Goal: Transaction & Acquisition: Subscribe to service/newsletter

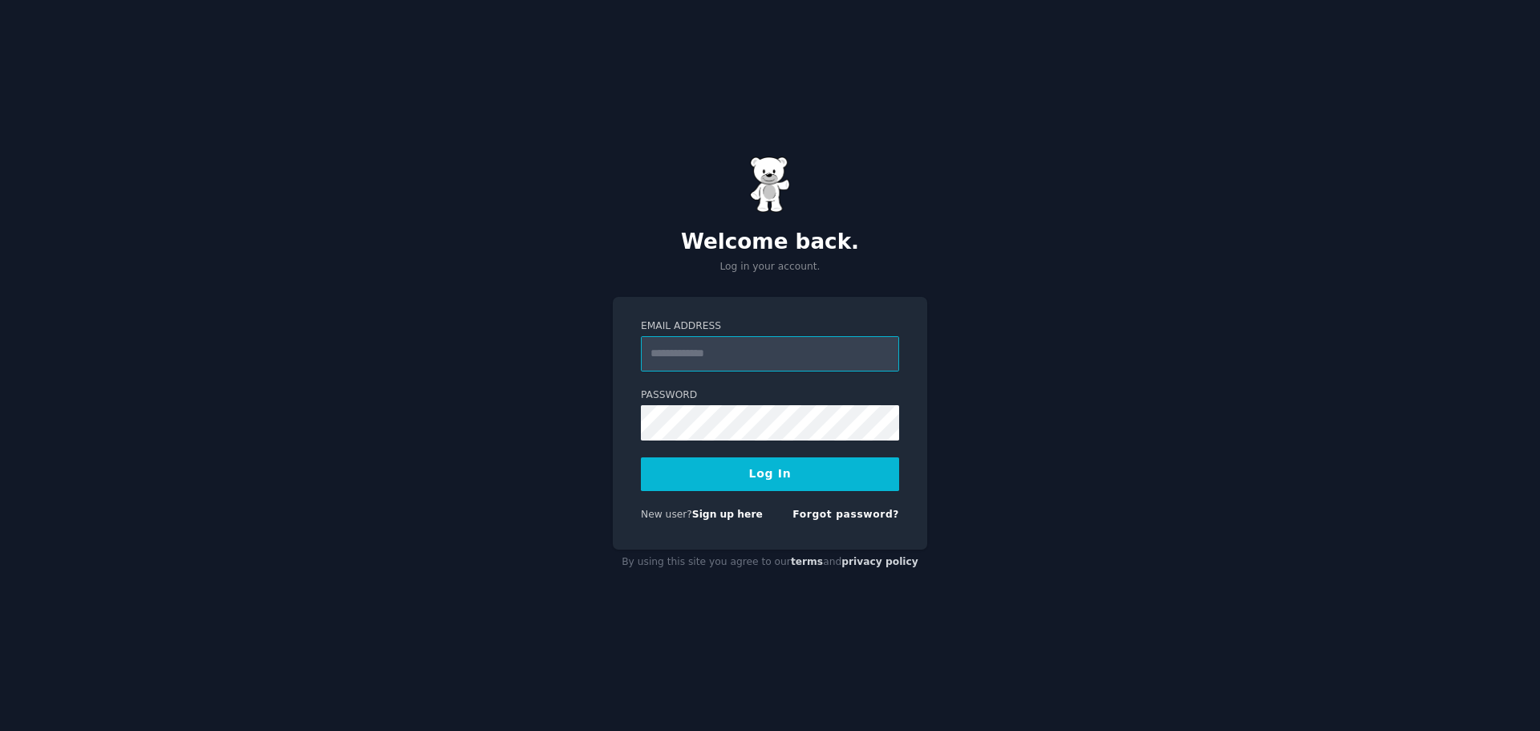
click at [721, 355] on input "Email Address" at bounding box center [770, 353] width 258 height 35
type input "**********"
click at [733, 482] on button "Log In" at bounding box center [770, 474] width 258 height 34
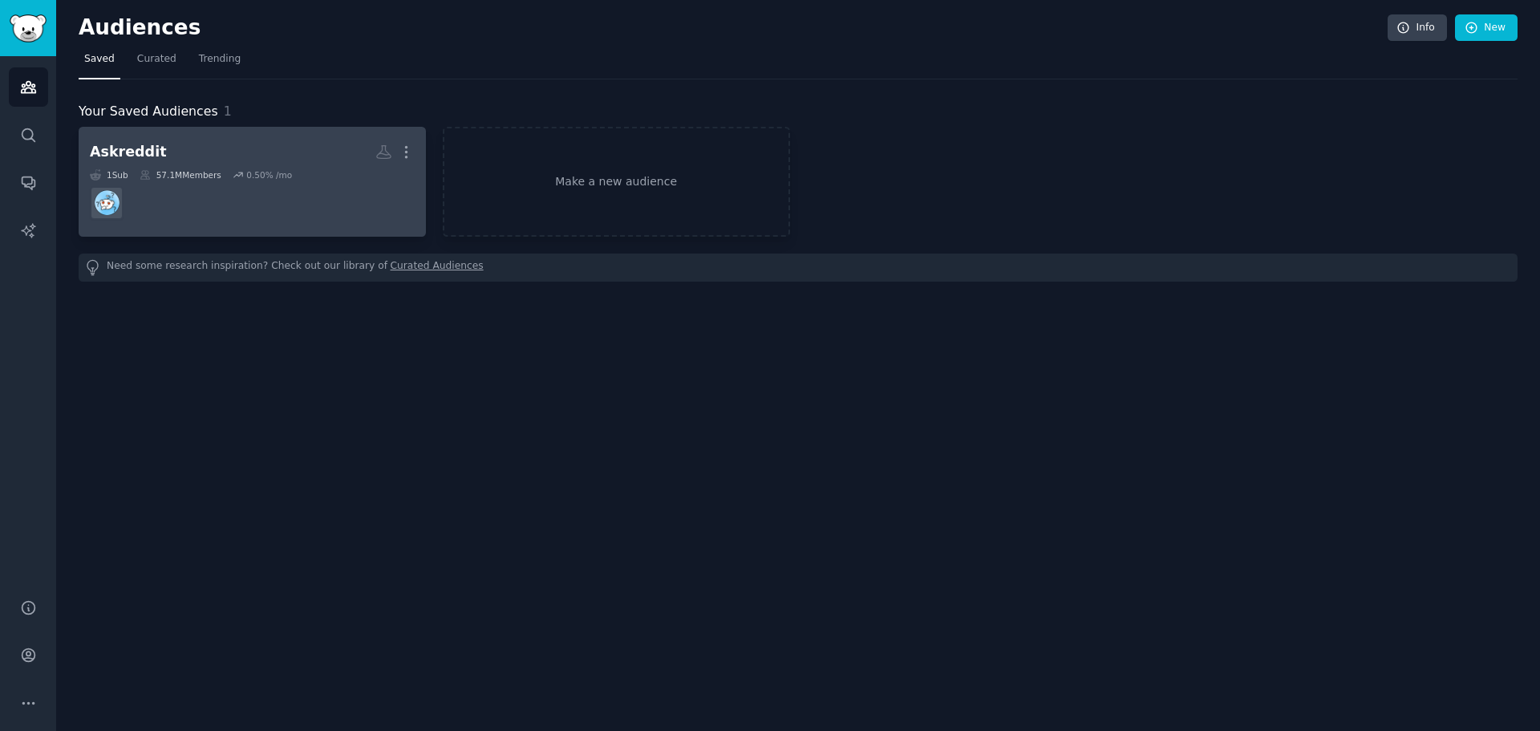
click at [135, 148] on div "Askreddit" at bounding box center [128, 152] width 77 height 20
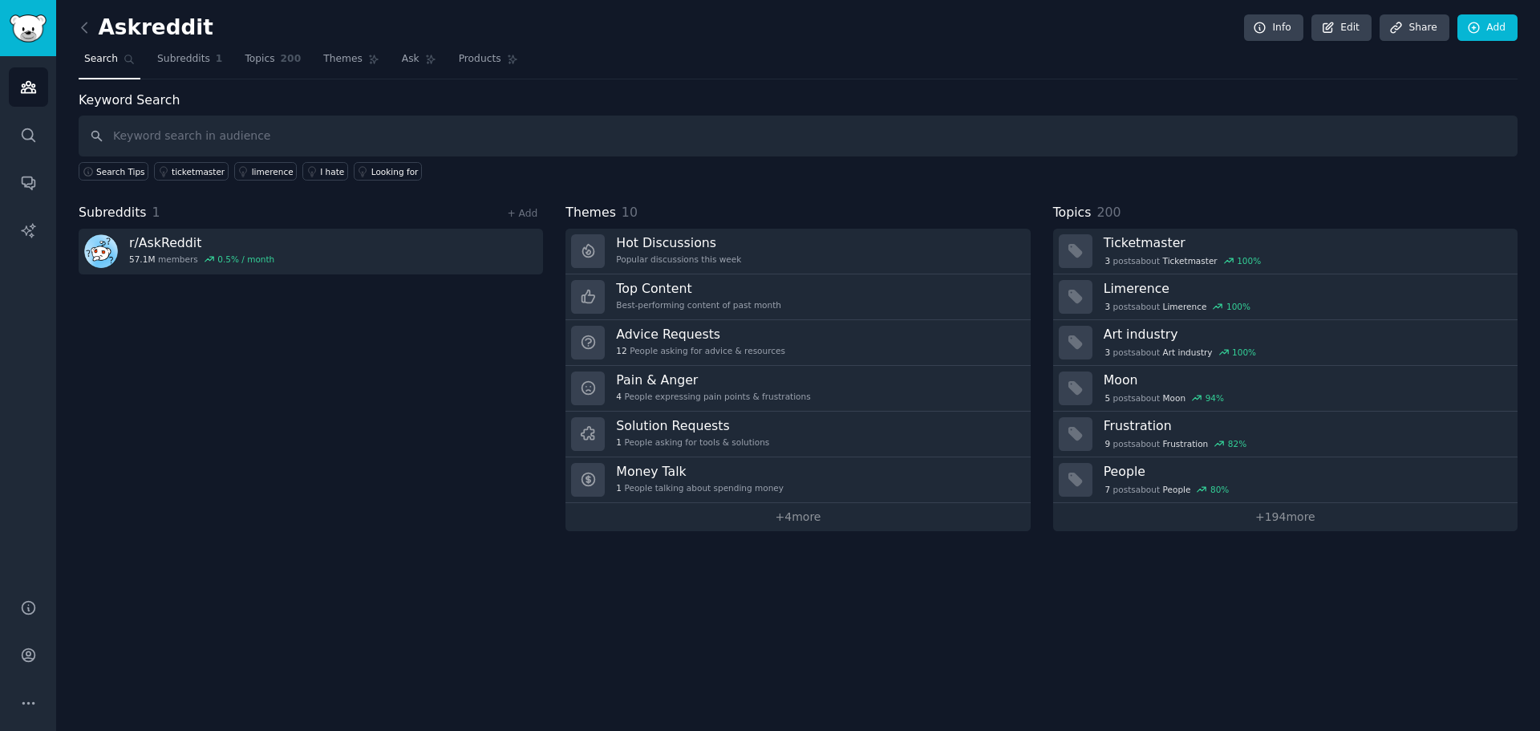
click at [258, 341] on div "Subreddits 1 + Add r/ AskReddit 57.1M members 0.5 % / month" at bounding box center [311, 367] width 464 height 328
drag, startPoint x: 1041, startPoint y: 47, endPoint x: 962, endPoint y: 43, distance: 79.6
click at [962, 43] on div "Askreddit Info Edit Share Add" at bounding box center [798, 30] width 1439 height 33
click at [1109, 656] on div "Askreddit Info Edit Share Add Search Subreddits 1 Topics 200 Themes Ask Product…" at bounding box center [798, 365] width 1484 height 731
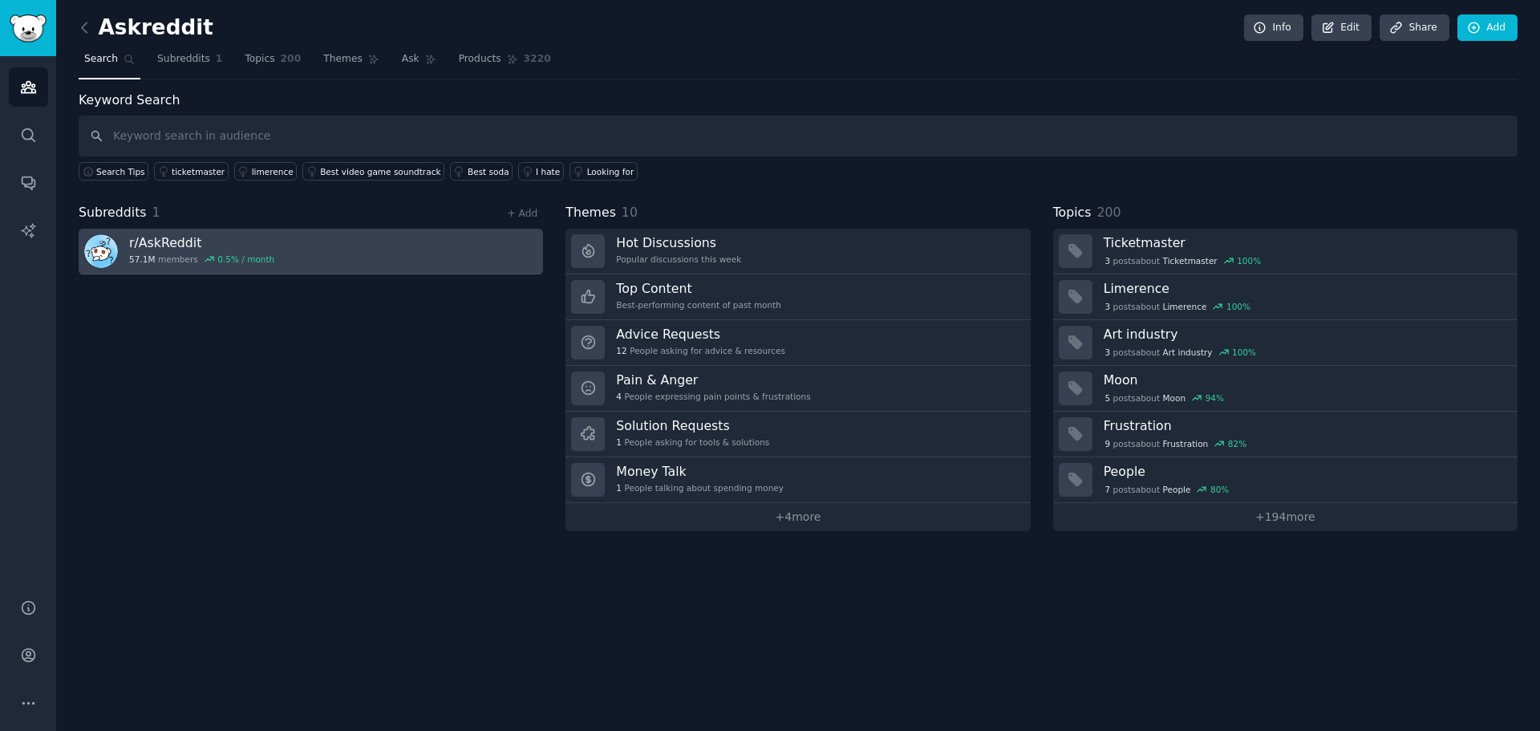
click at [152, 242] on h3 "r/ AskReddit" at bounding box center [201, 242] width 145 height 17
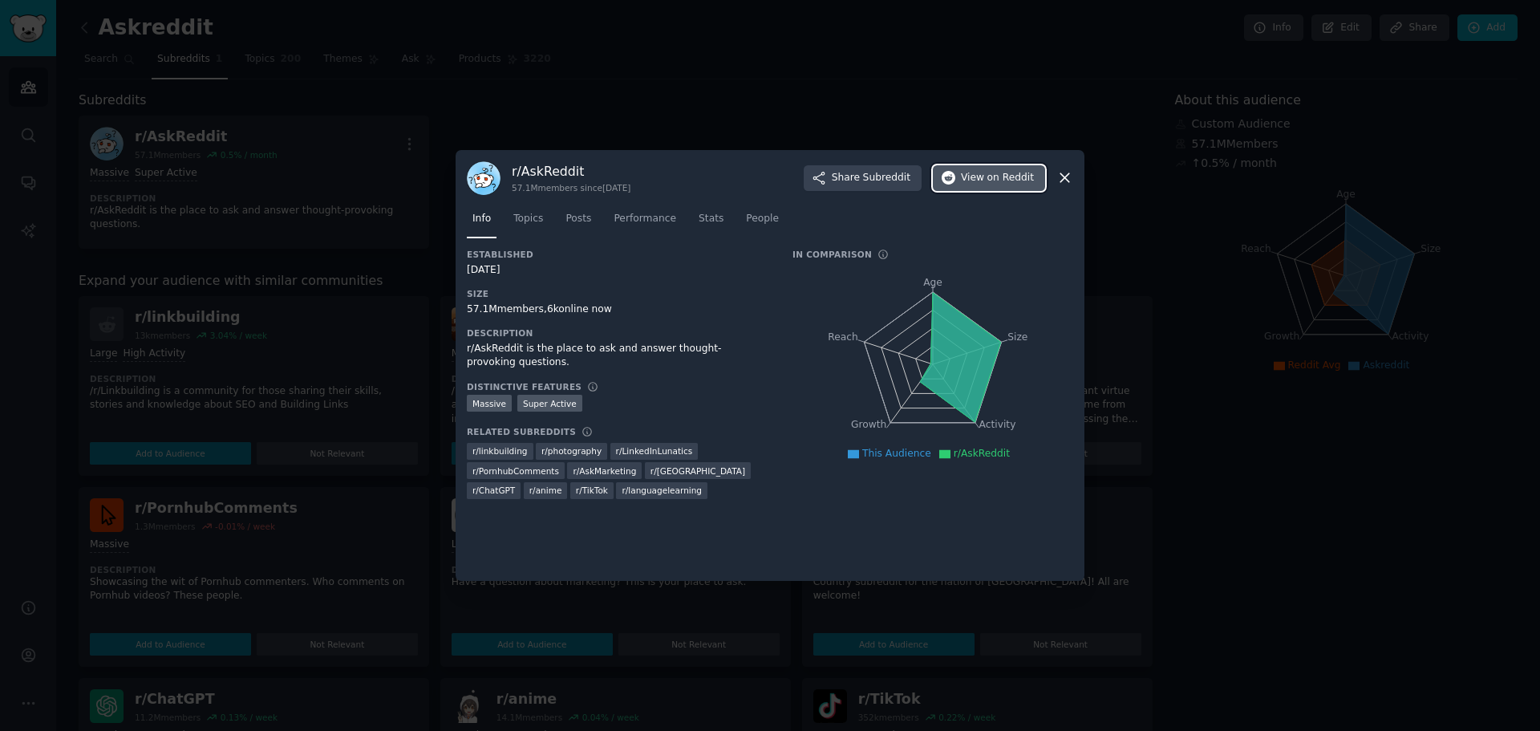
click at [980, 176] on span "View on Reddit" at bounding box center [997, 178] width 73 height 14
click at [1069, 181] on icon at bounding box center [1065, 178] width 9 height 9
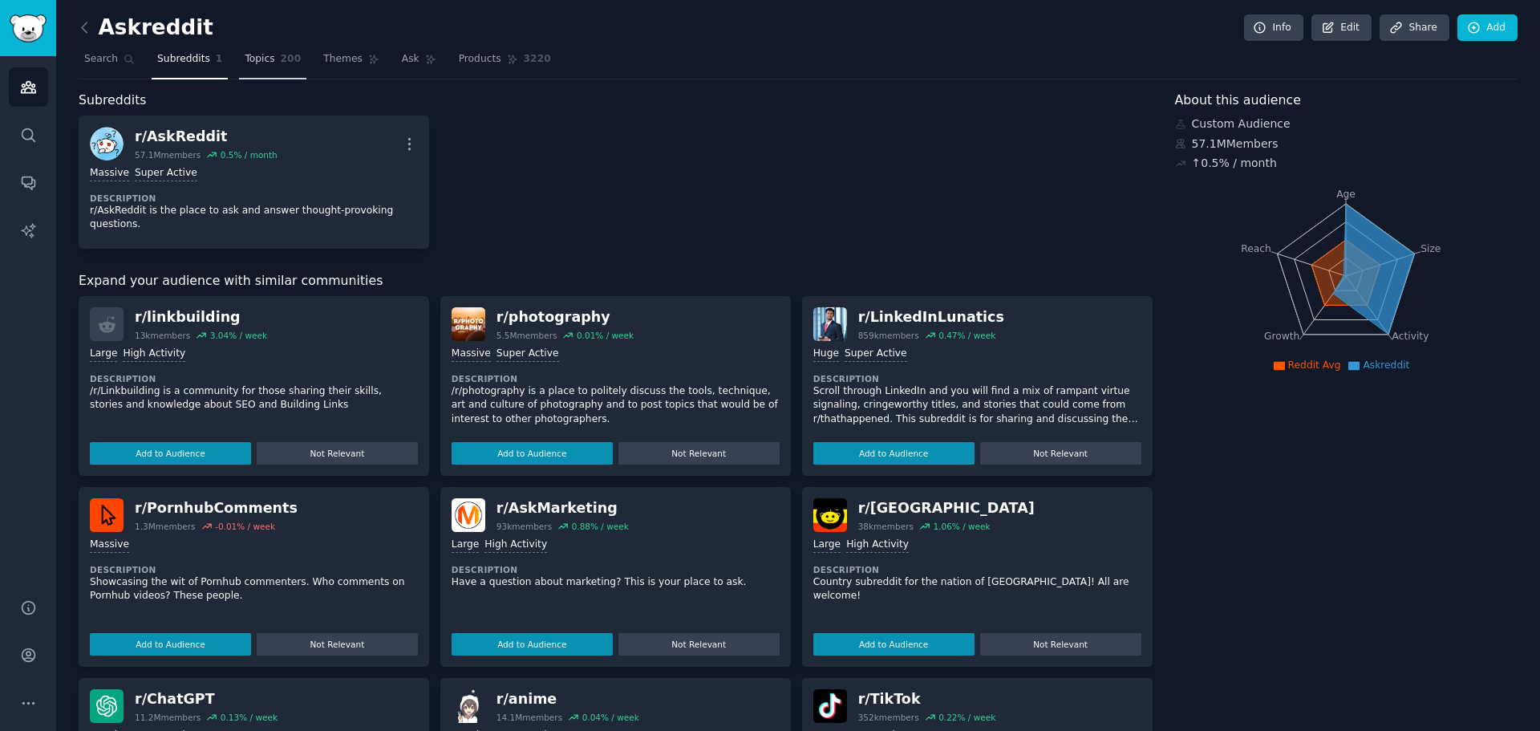
click at [249, 65] on span "Topics" at bounding box center [260, 59] width 30 height 14
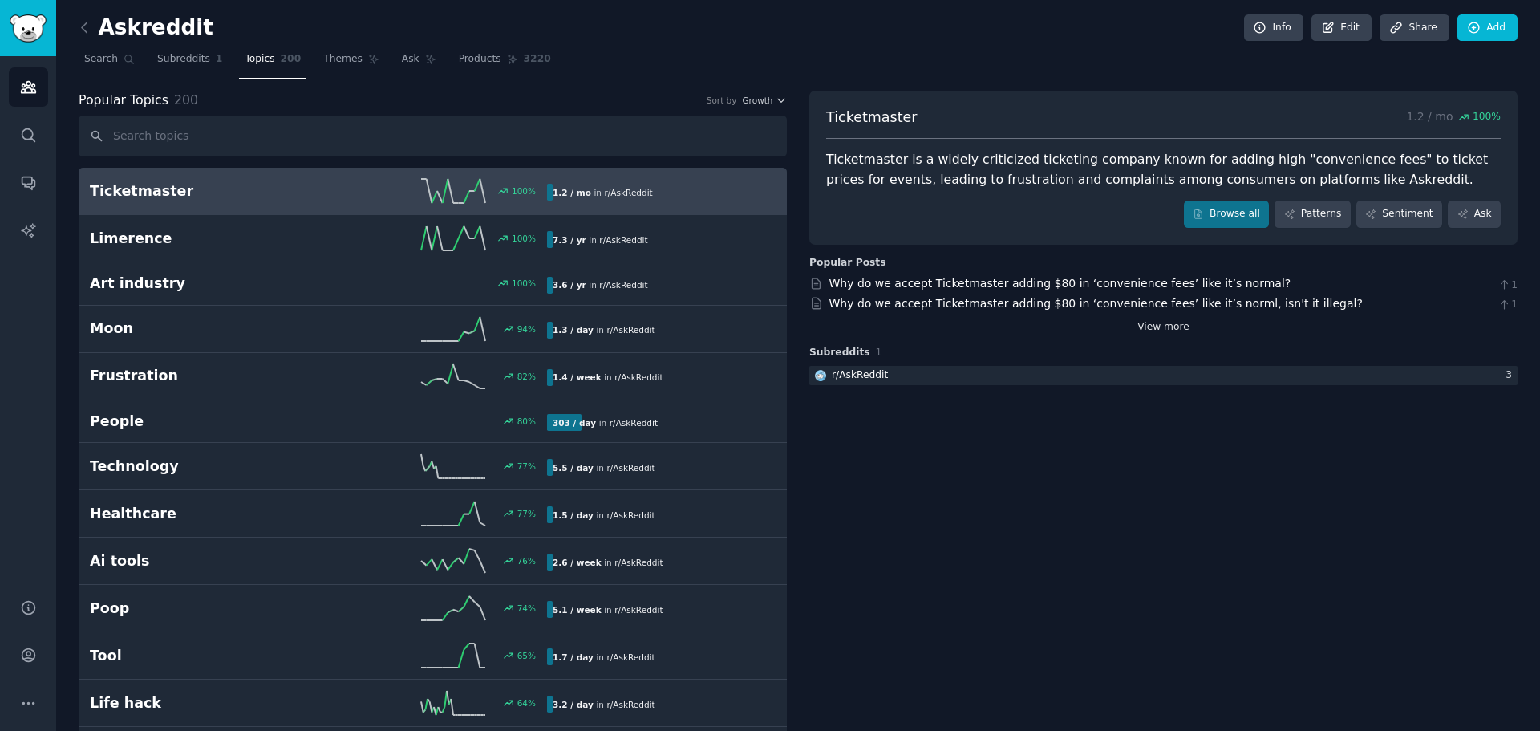
click at [1146, 329] on link "View more" at bounding box center [1164, 327] width 52 height 14
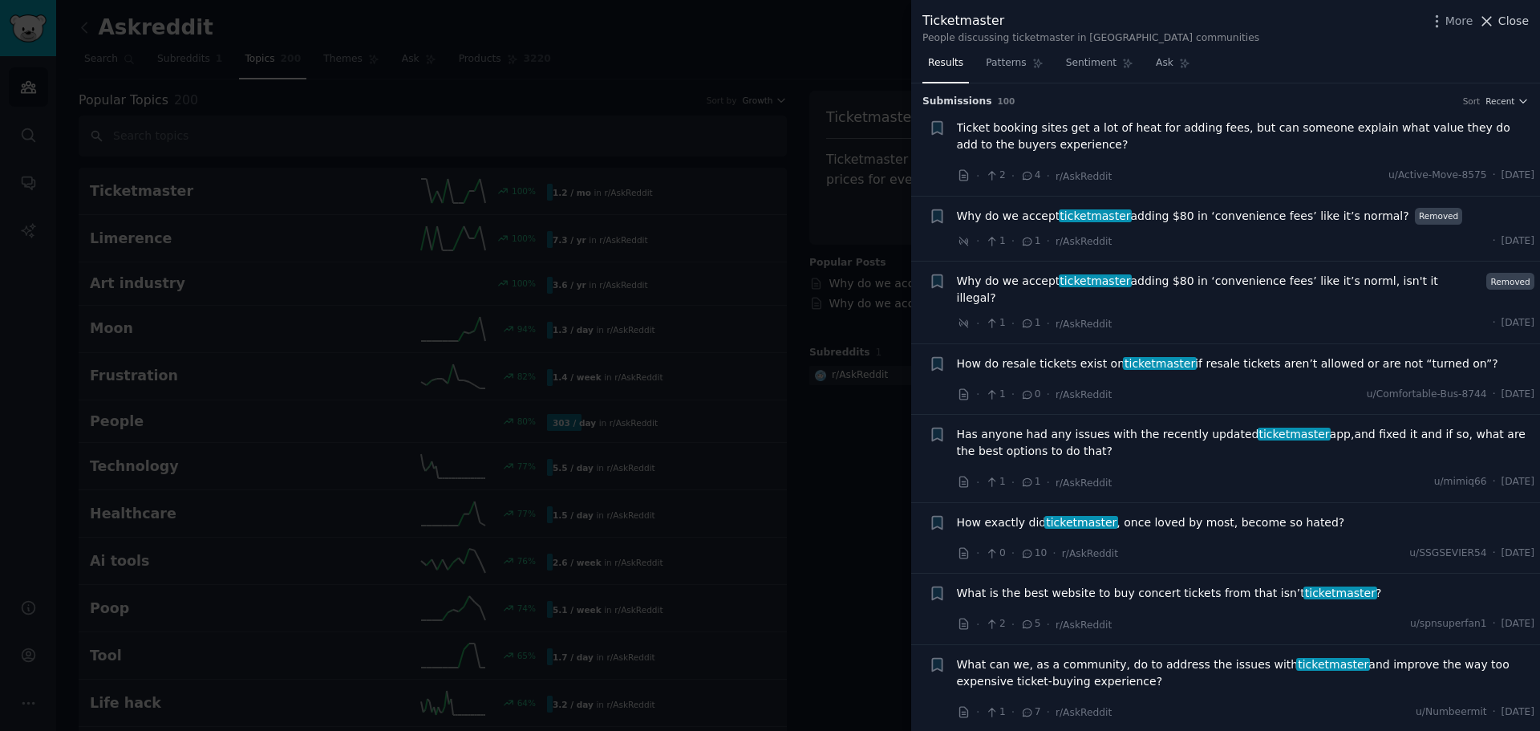
click at [1506, 20] on span "Close" at bounding box center [1514, 21] width 30 height 17
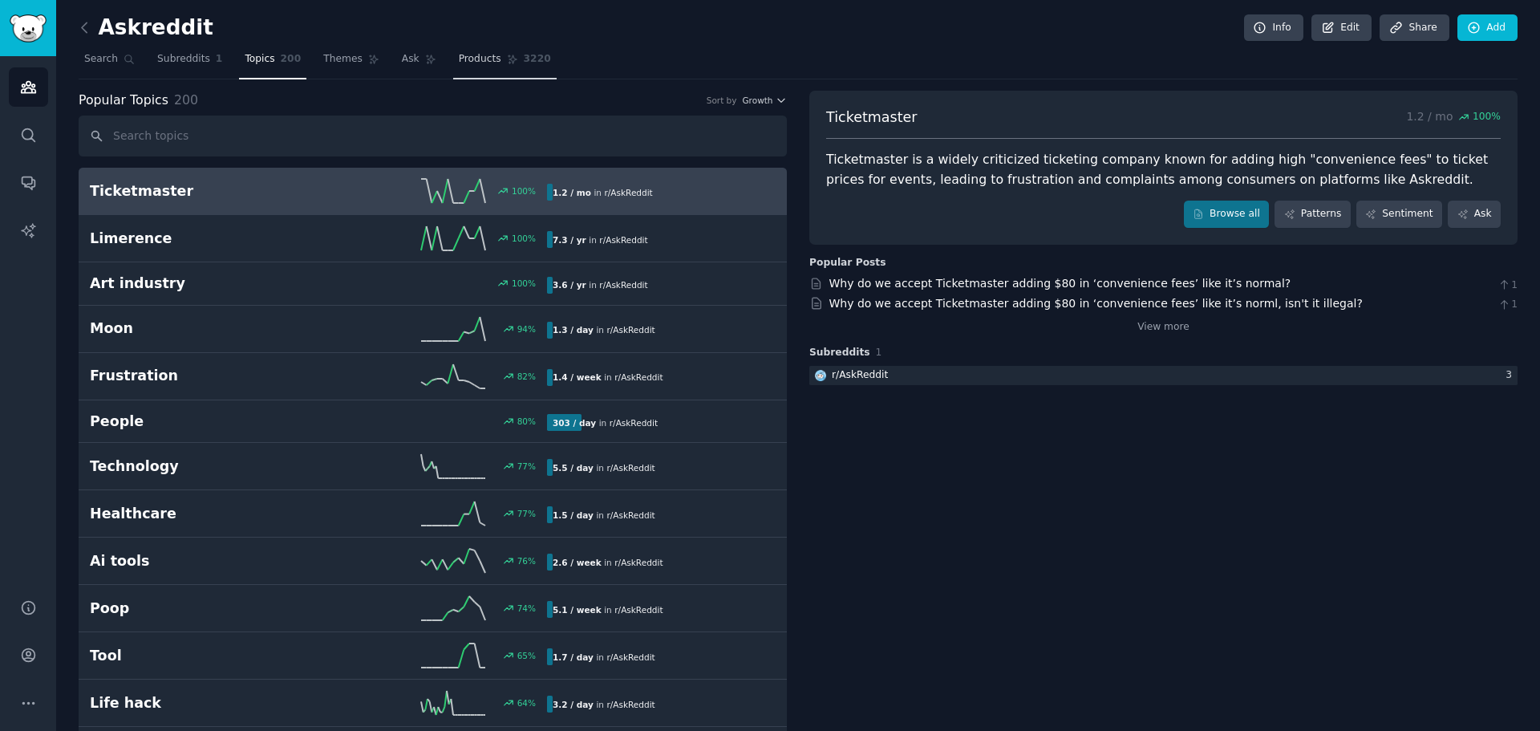
click at [454, 67] on link "Products 3220" at bounding box center [504, 63] width 103 height 33
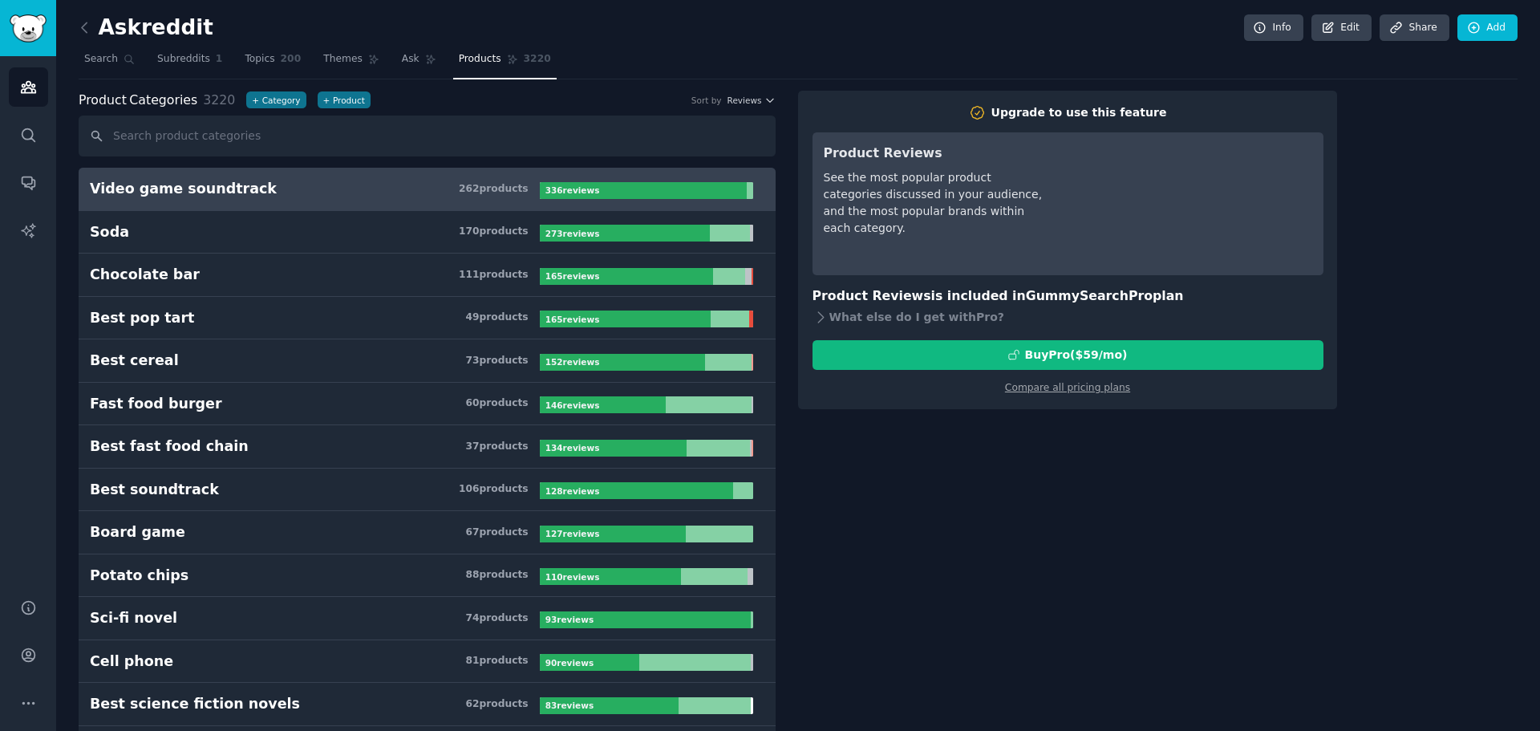
click at [160, 185] on div "Video game soundtrack" at bounding box center [183, 189] width 187 height 20
click at [191, 190] on div "Video game soundtrack" at bounding box center [183, 189] width 187 height 20
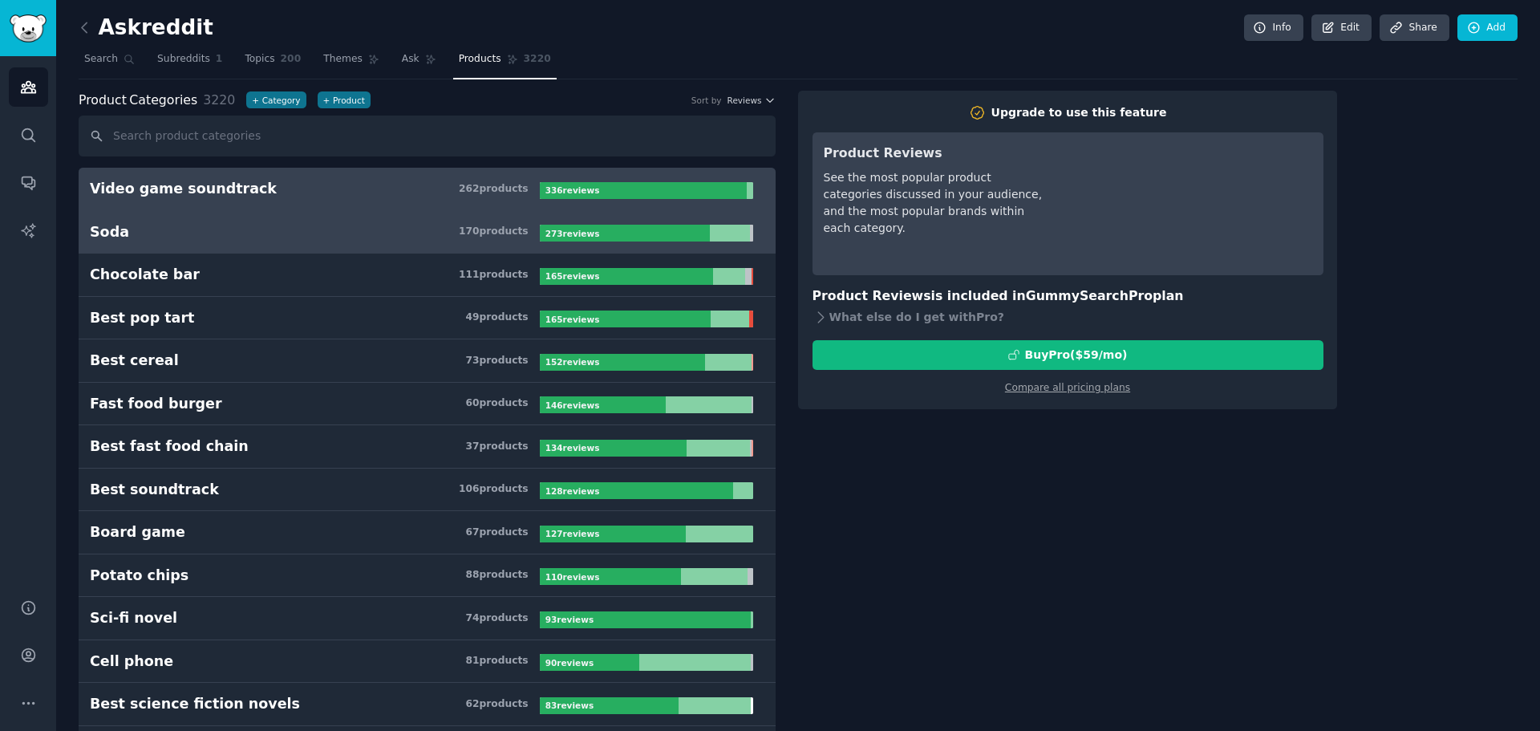
click at [85, 231] on link "Soda 170 product s 273 review s" at bounding box center [427, 232] width 697 height 43
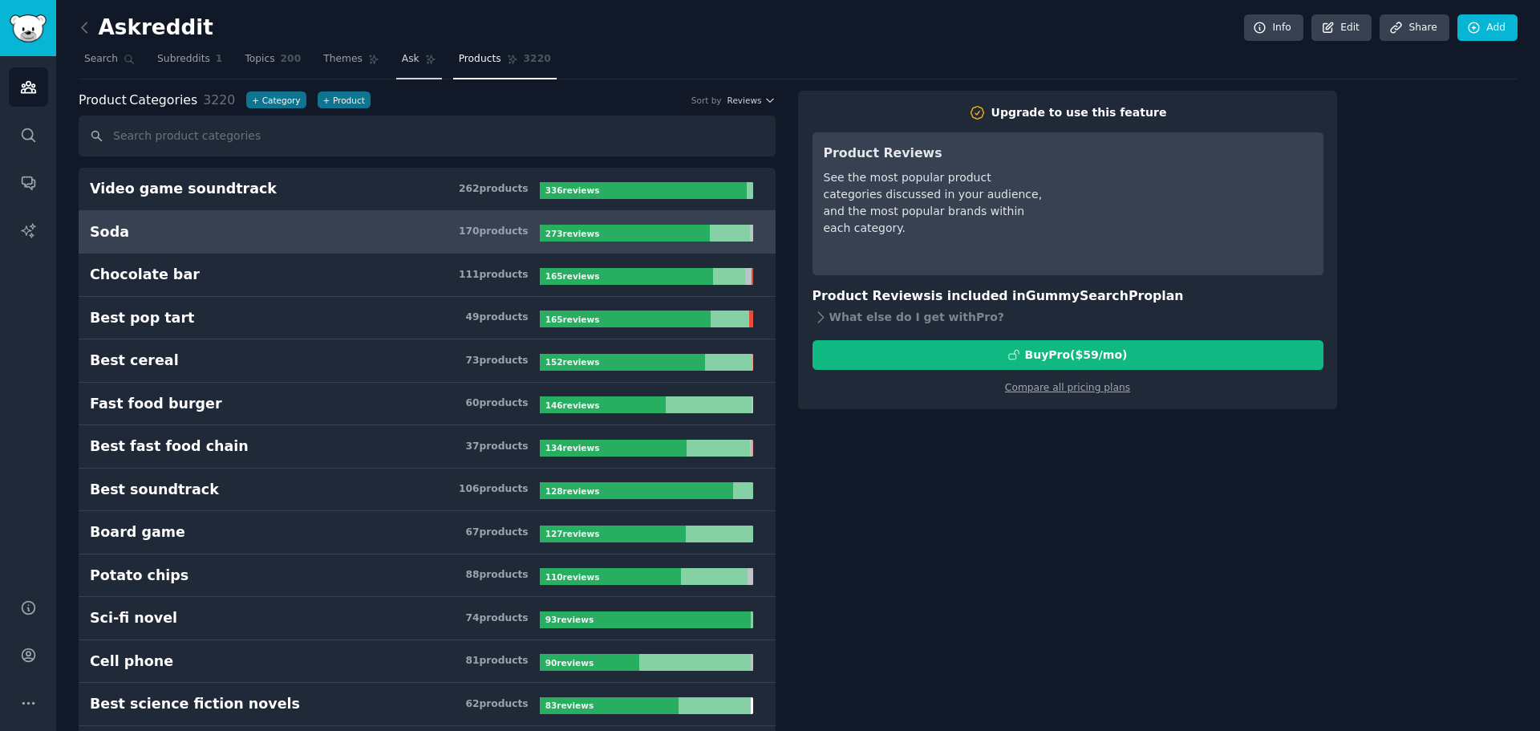
click at [402, 66] on link "Ask" at bounding box center [419, 63] width 46 height 33
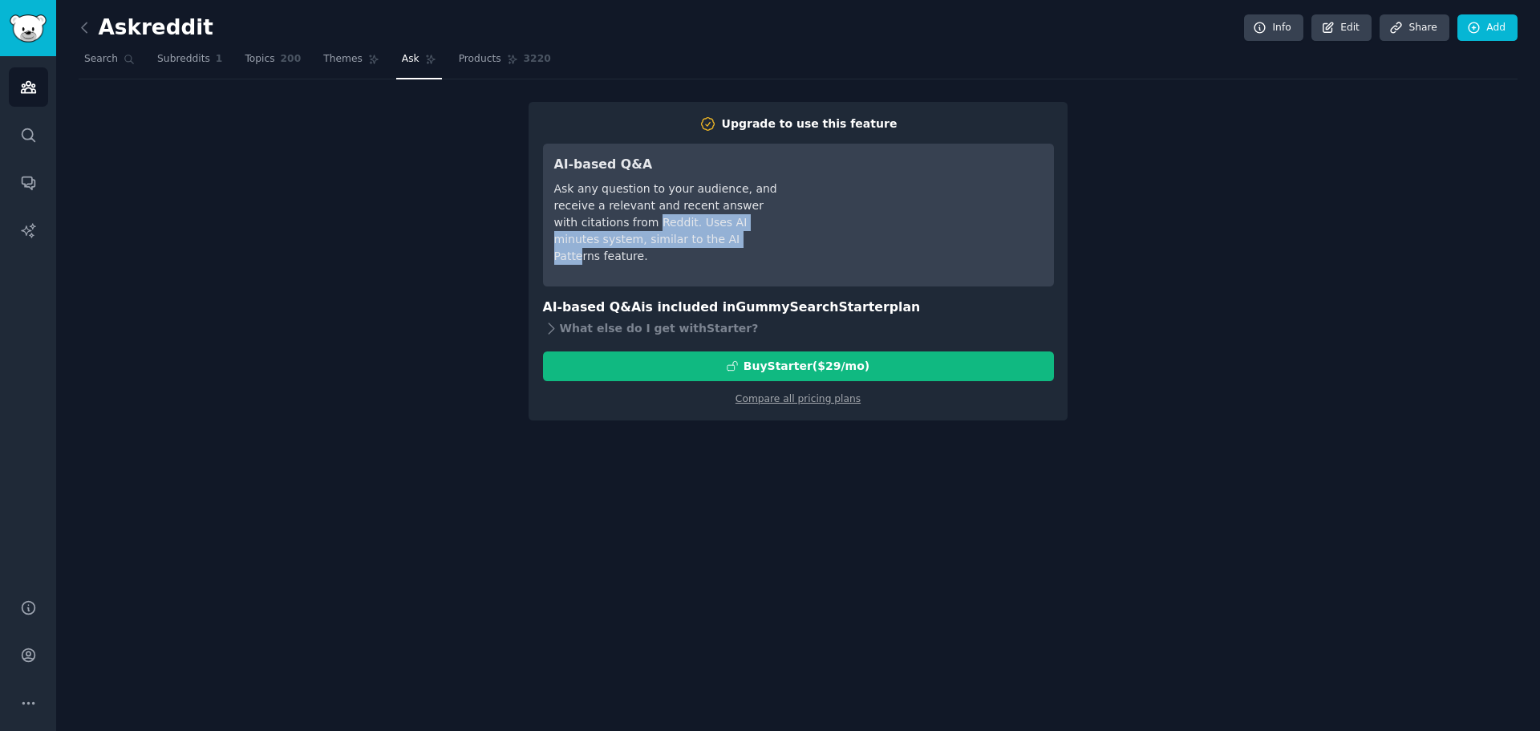
drag, startPoint x: 624, startPoint y: 221, endPoint x: 699, endPoint y: 238, distance: 76.5
click at [699, 238] on div "Ask any question to your audience, and receive a relevant and recent answer wit…" at bounding box center [666, 223] width 225 height 84
click at [328, 62] on span "Themes" at bounding box center [342, 59] width 39 height 14
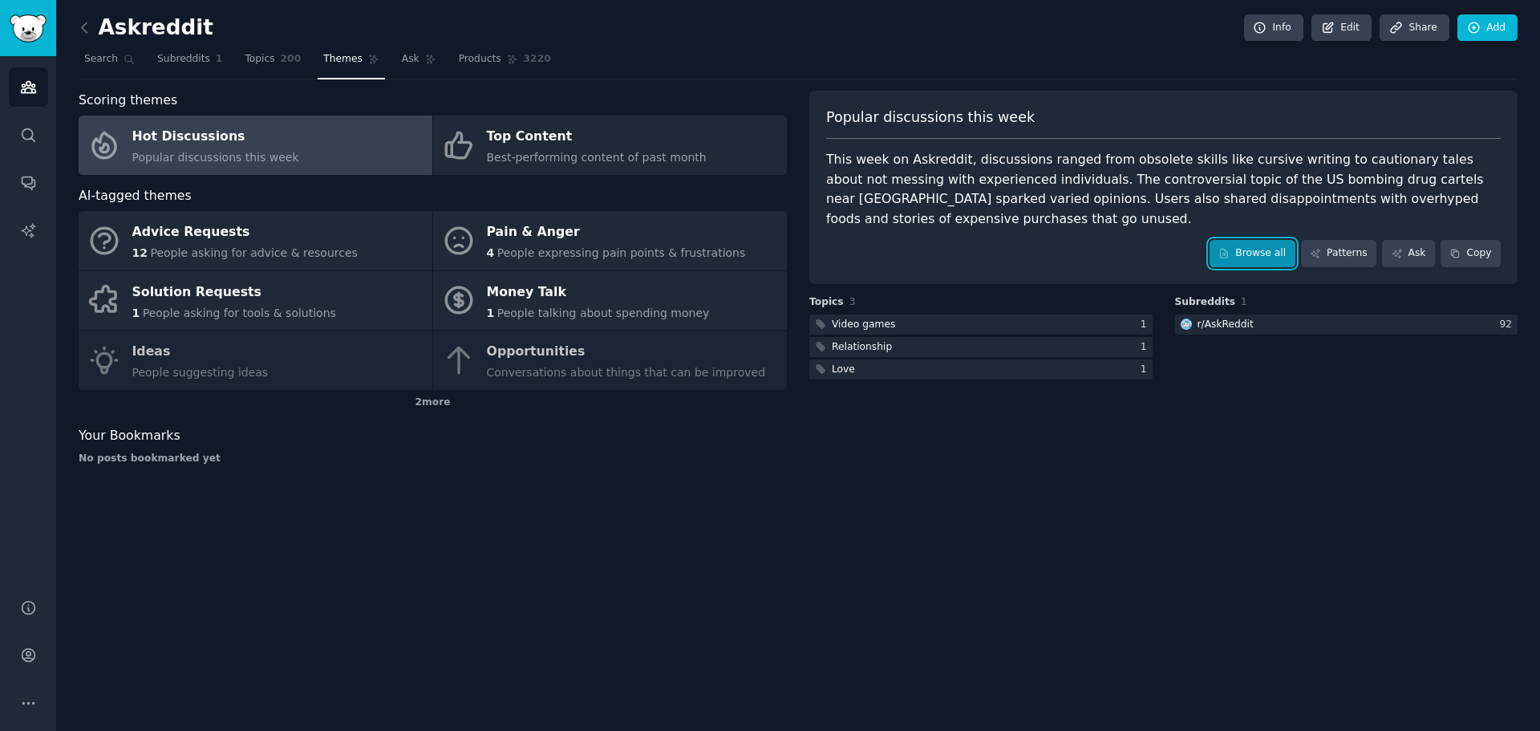
click at [1248, 241] on link "Browse all" at bounding box center [1253, 253] width 86 height 27
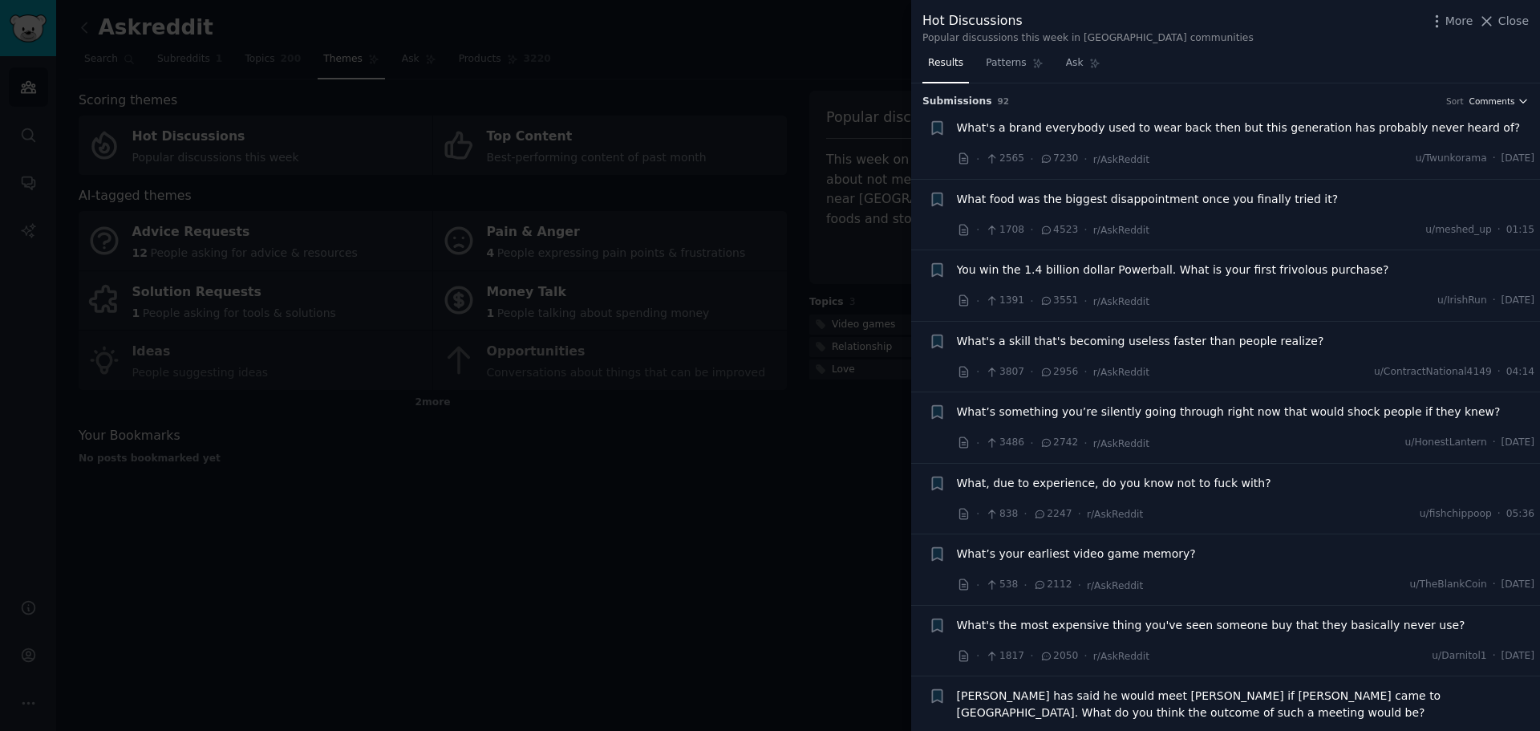
click at [1508, 103] on span "Comments" at bounding box center [1493, 100] width 46 height 11
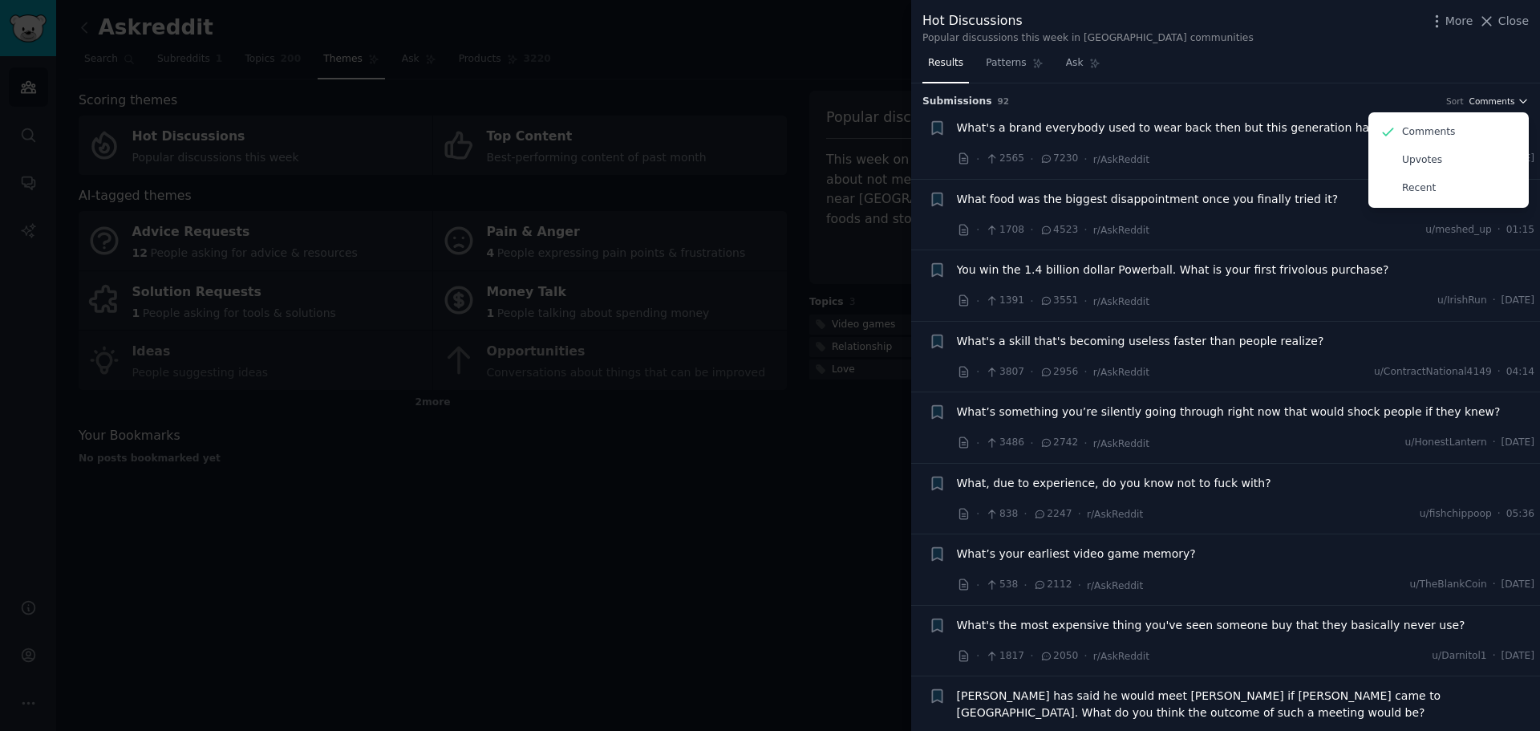
click at [1508, 103] on span "Comments" at bounding box center [1493, 100] width 46 height 11
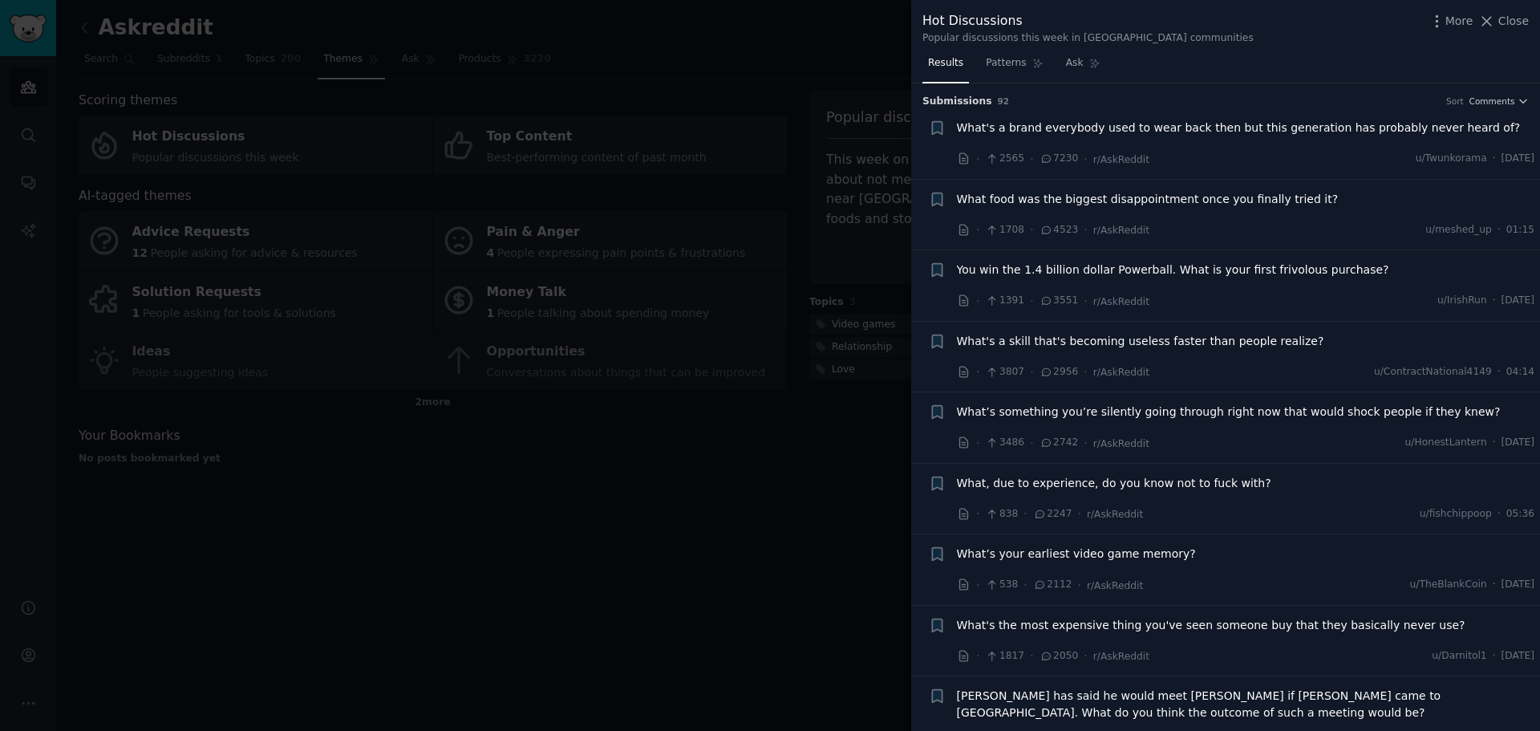
click at [1406, 85] on div "Submission s 92 Sort Comments" at bounding box center [1226, 96] width 606 height 26
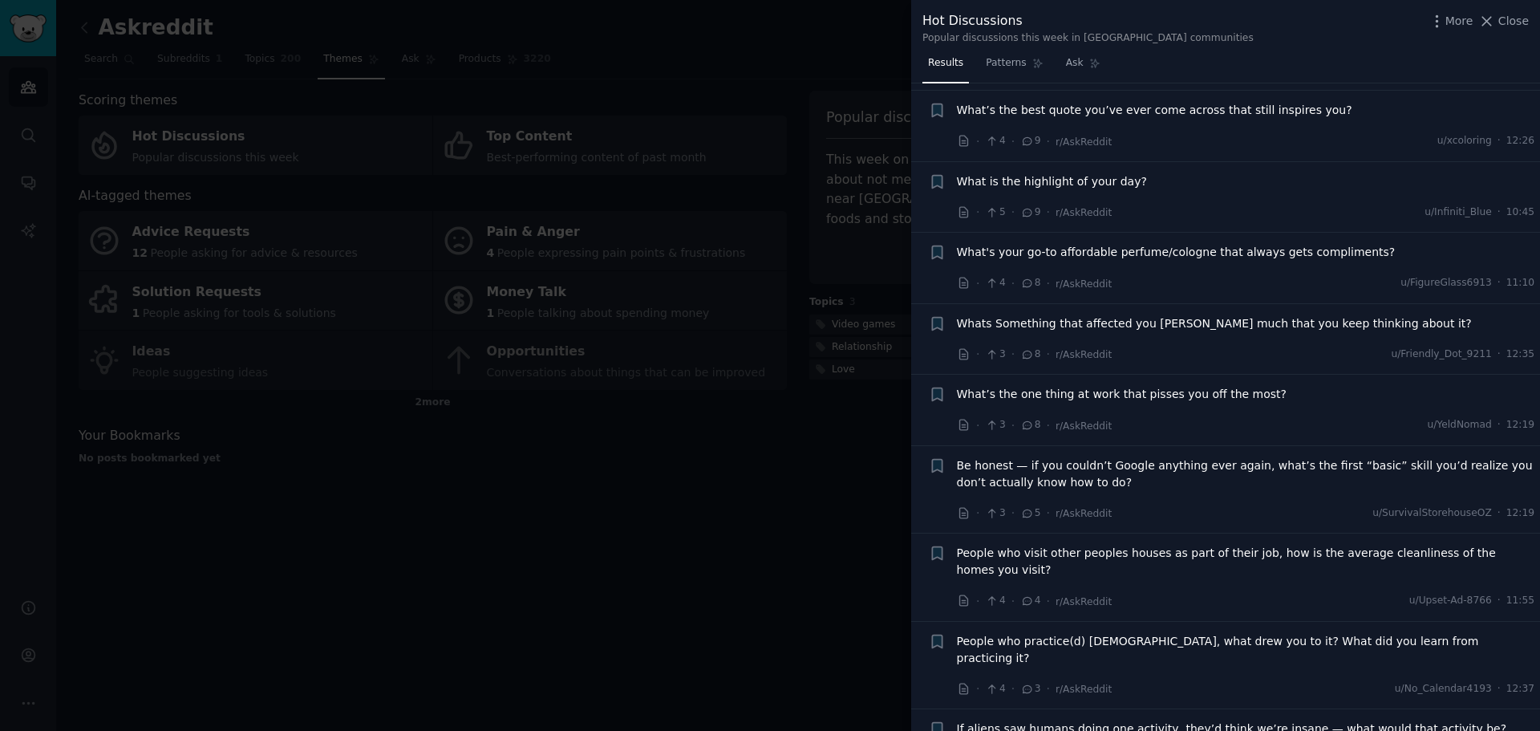
scroll to position [5993, 0]
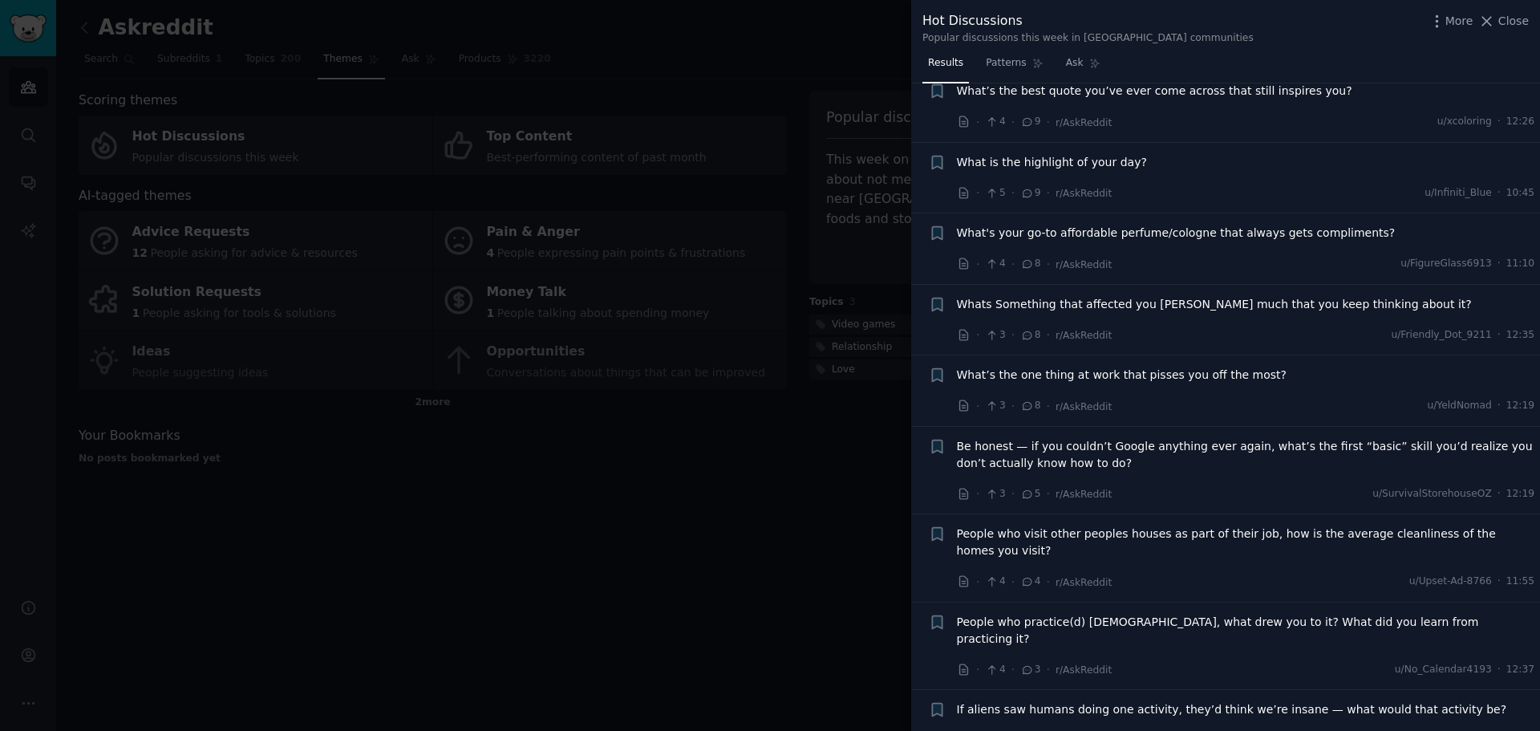
click at [846, 464] on div at bounding box center [770, 365] width 1540 height 731
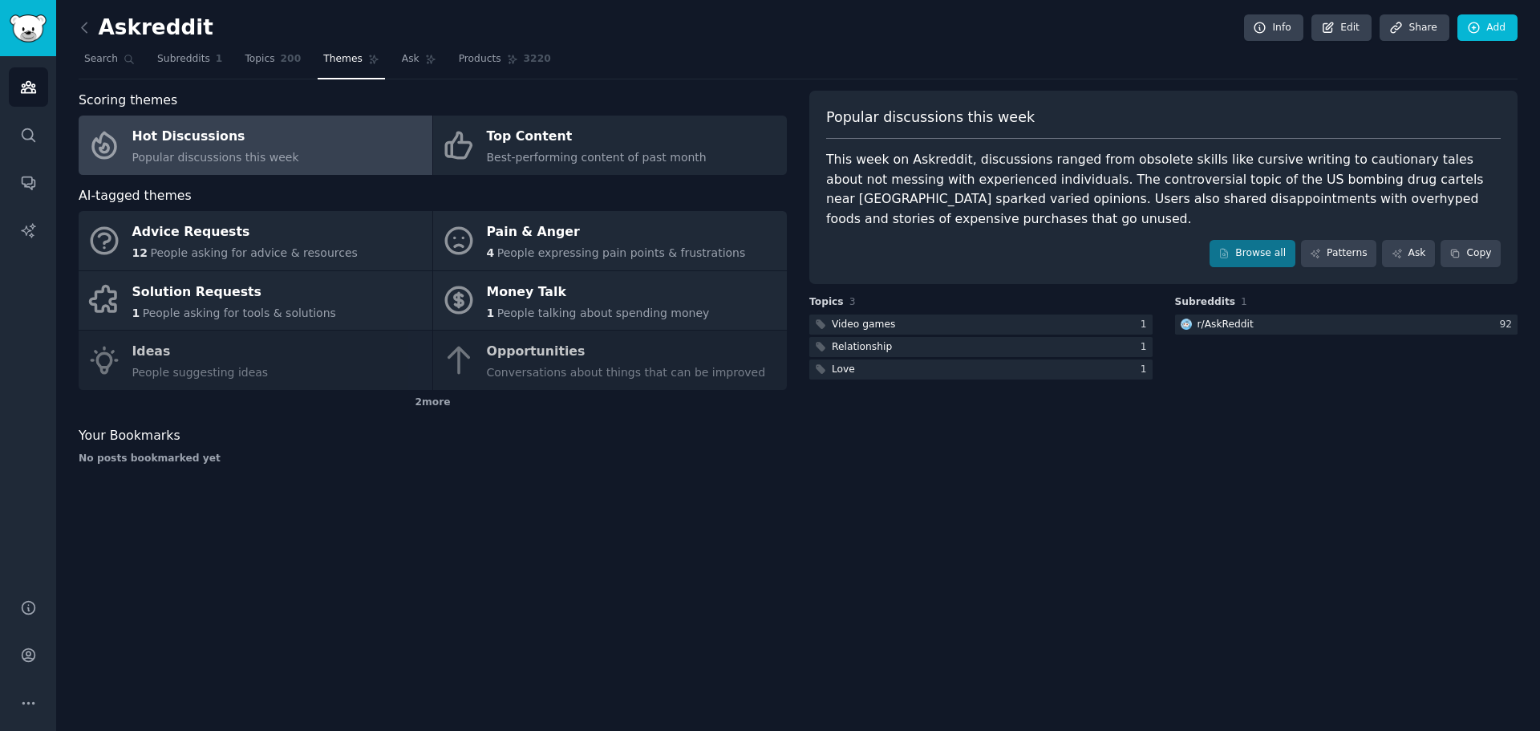
click at [725, 464] on div "No posts bookmarked yet" at bounding box center [433, 459] width 708 height 14
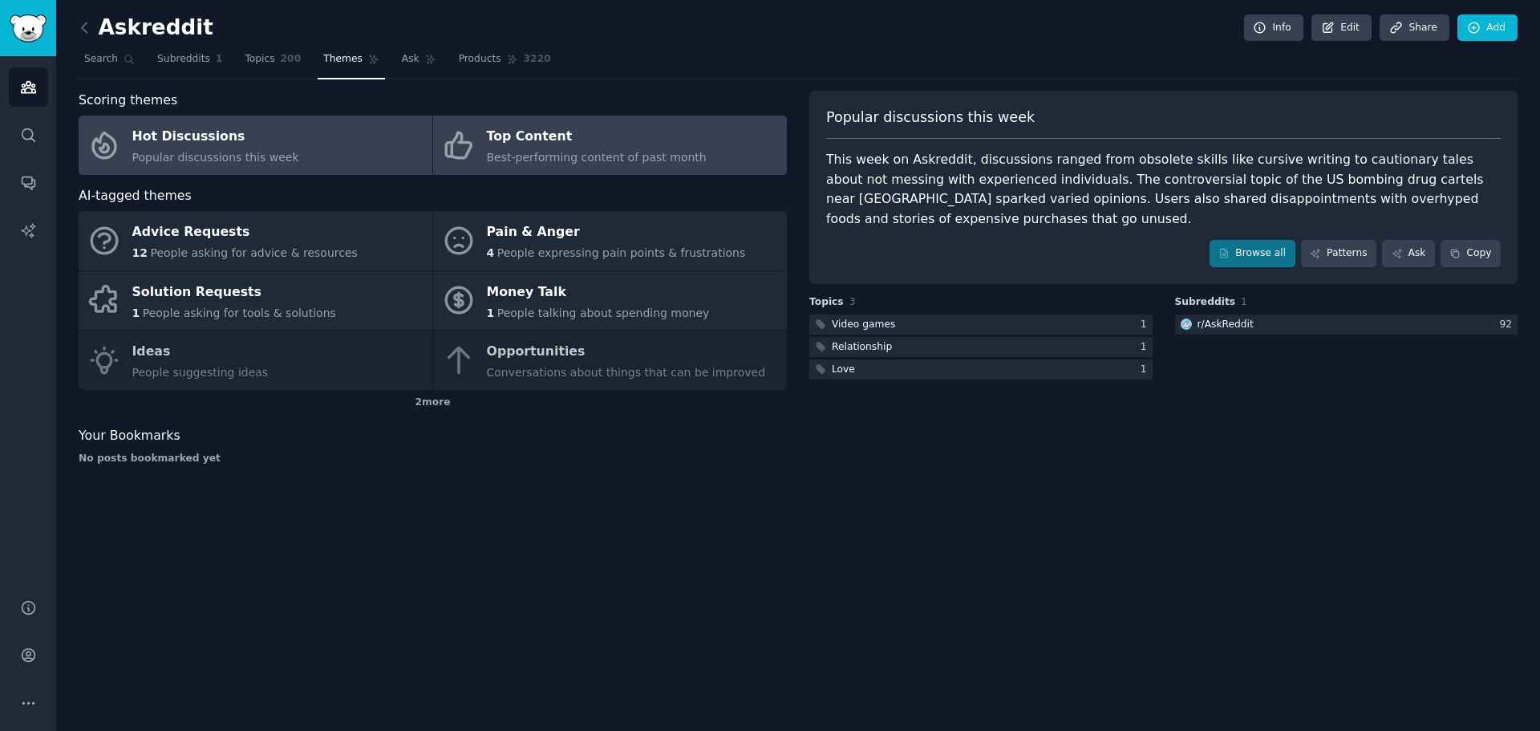
click at [539, 136] on div "Top Content" at bounding box center [597, 137] width 220 height 26
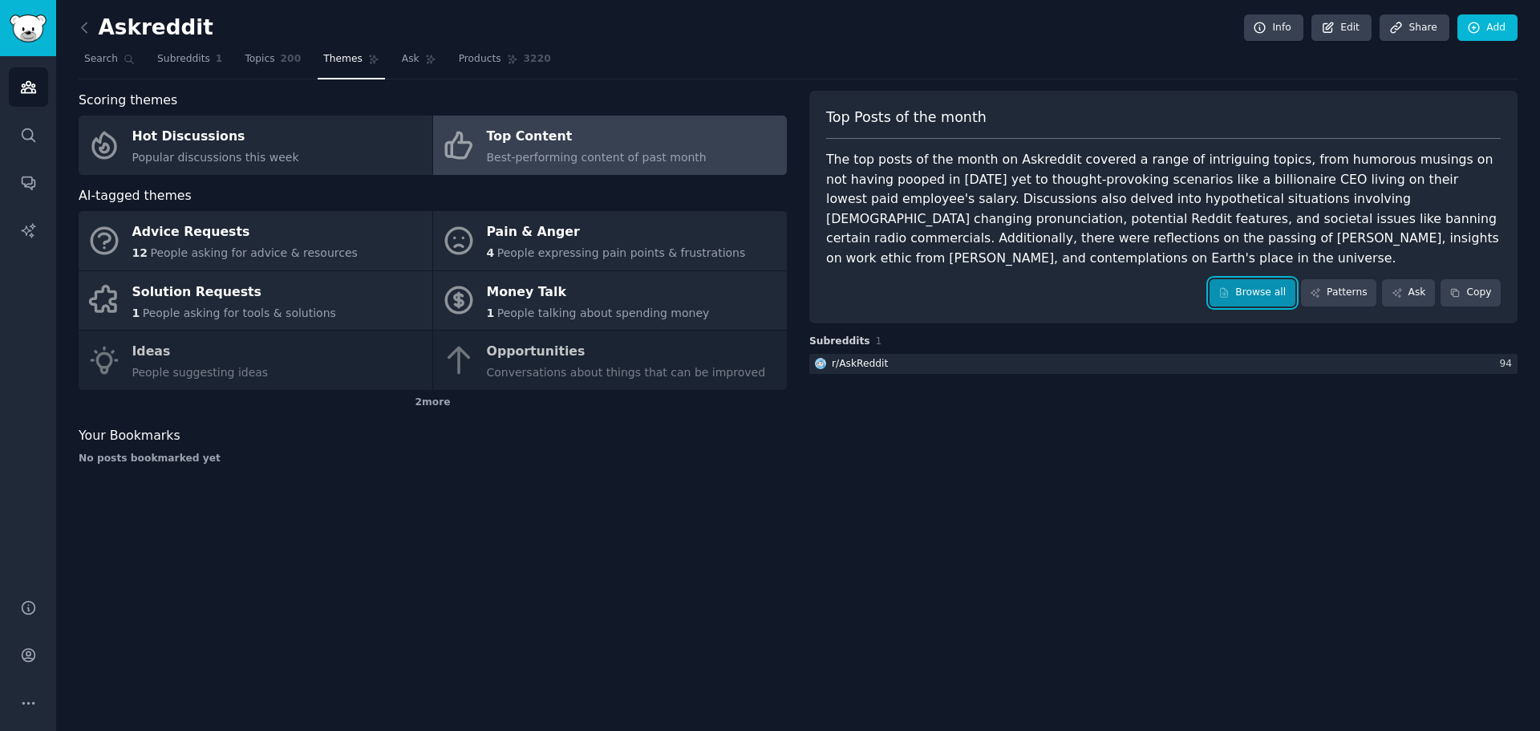
click at [1277, 279] on link "Browse all" at bounding box center [1253, 292] width 86 height 27
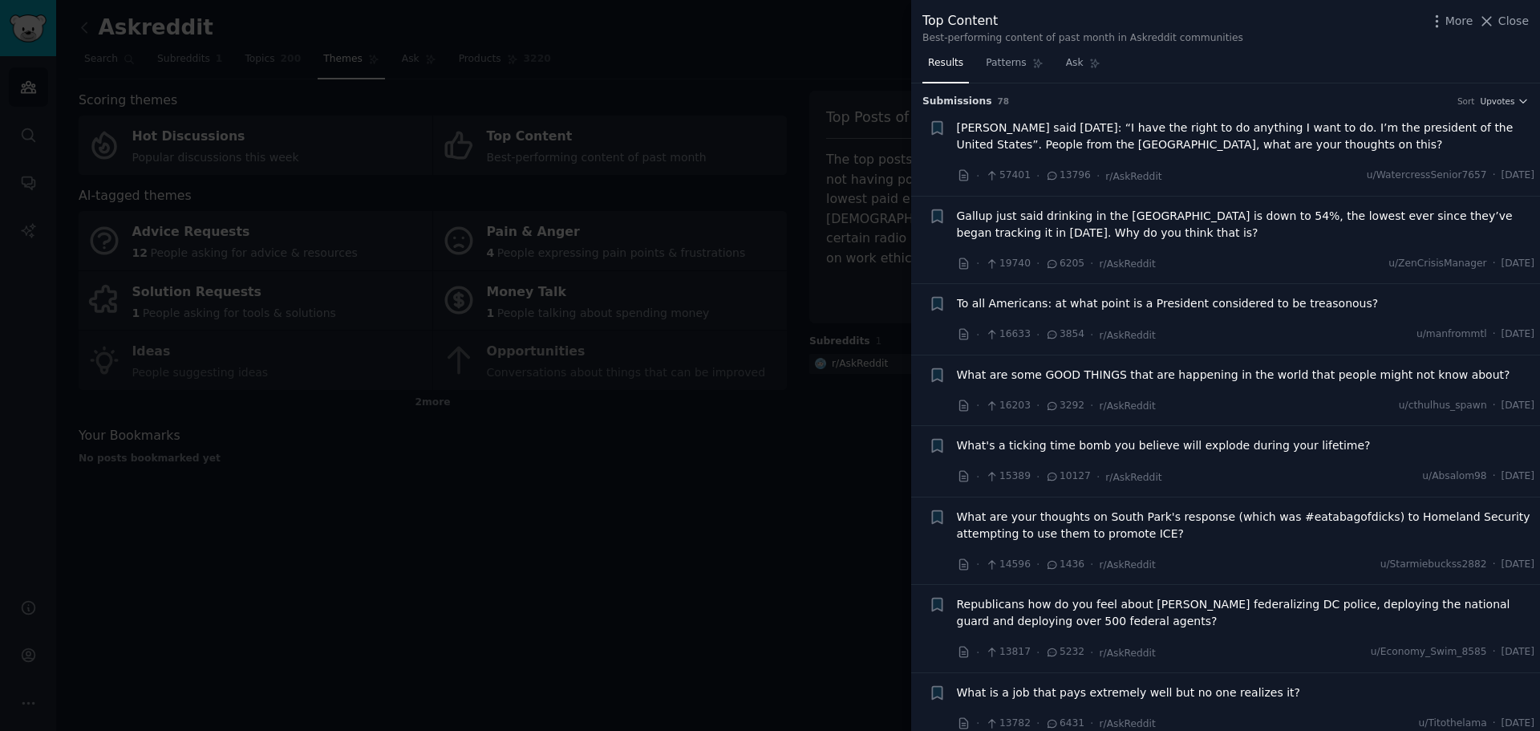
click at [1491, 16] on icon at bounding box center [1487, 21] width 17 height 17
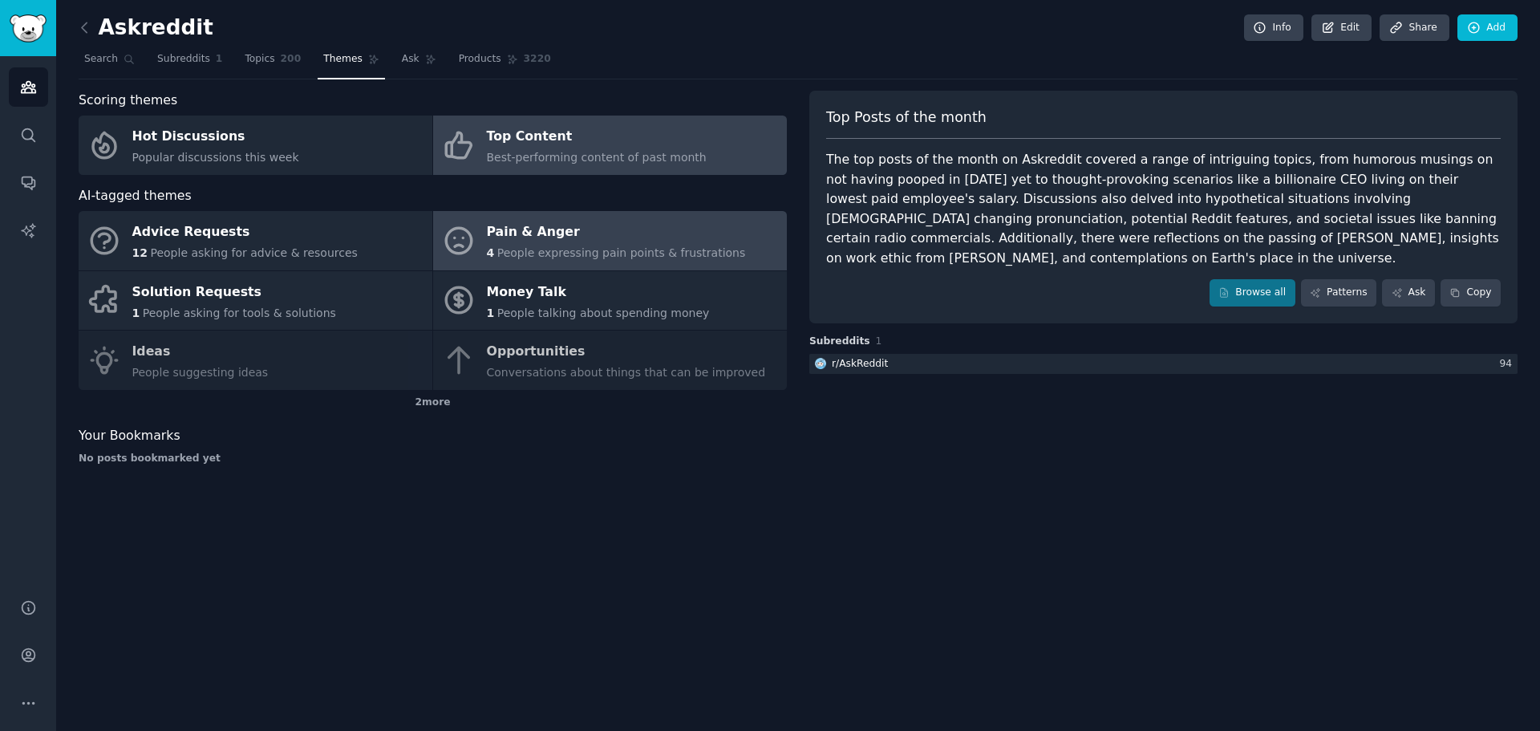
click at [524, 230] on div "Pain & Anger" at bounding box center [616, 233] width 259 height 26
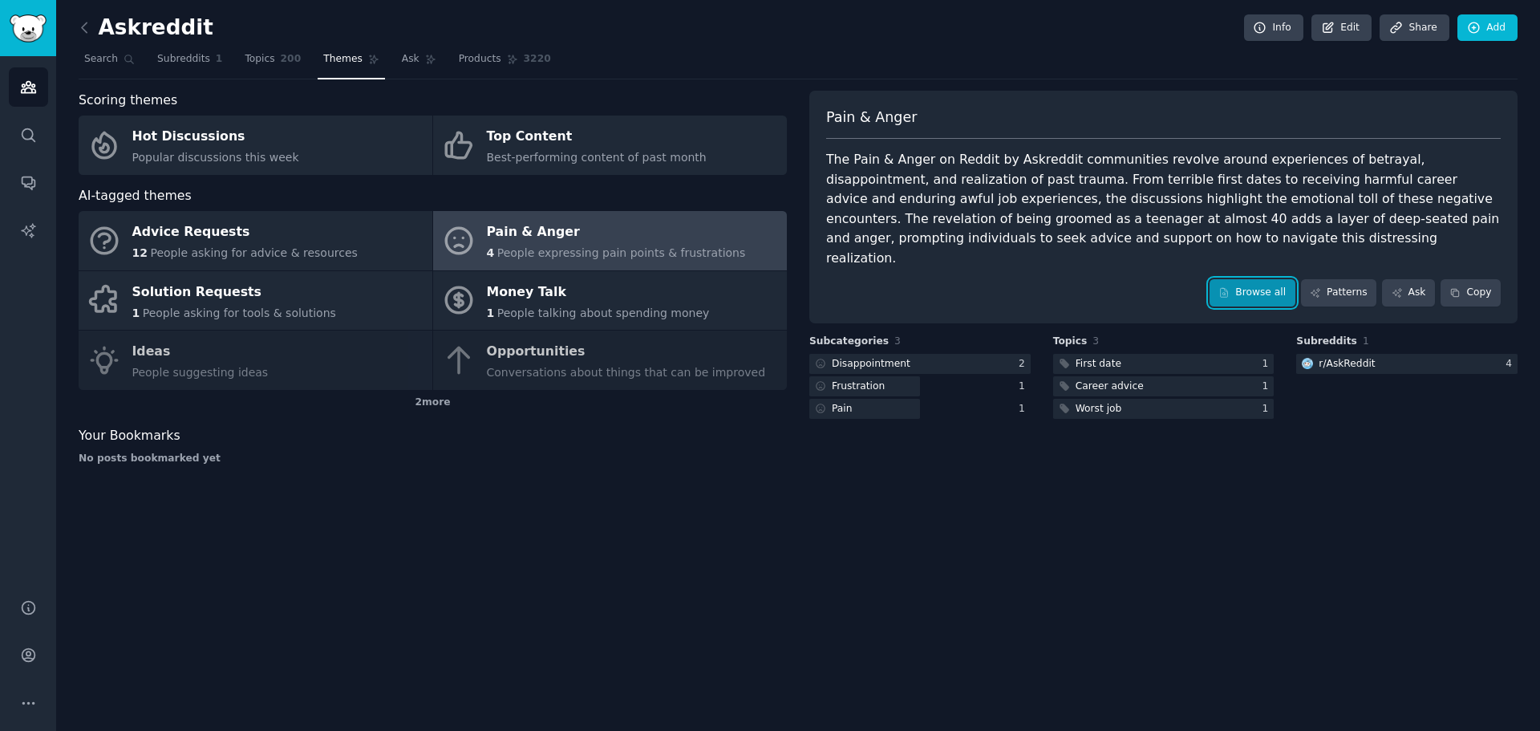
click at [1247, 279] on link "Browse all" at bounding box center [1253, 292] width 86 height 27
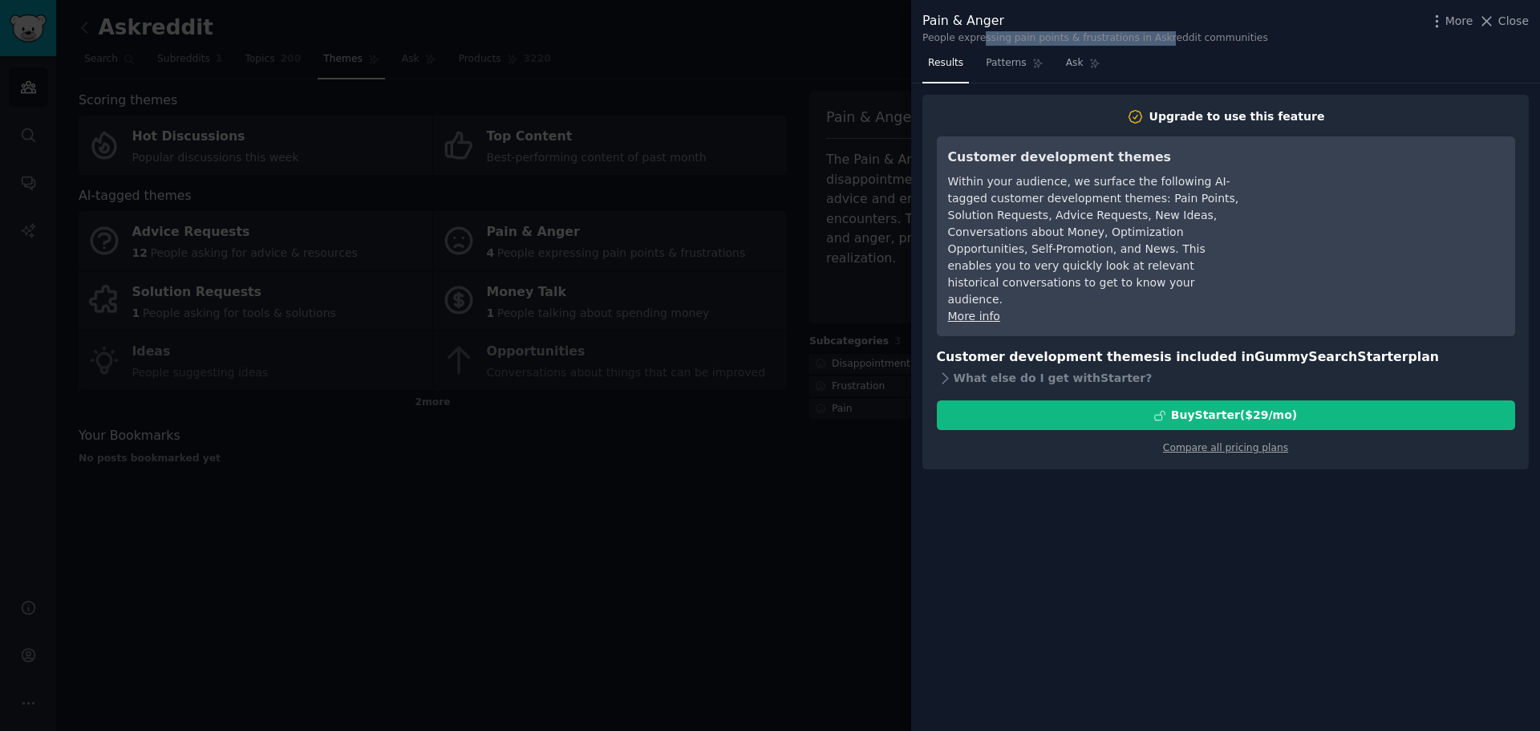
drag, startPoint x: 991, startPoint y: 41, endPoint x: 1156, endPoint y: 39, distance: 165.3
click at [1156, 39] on div "People expressing pain points & frustrations in Askreddit communities" at bounding box center [1096, 38] width 346 height 14
click at [1507, 21] on span "Close" at bounding box center [1514, 21] width 30 height 17
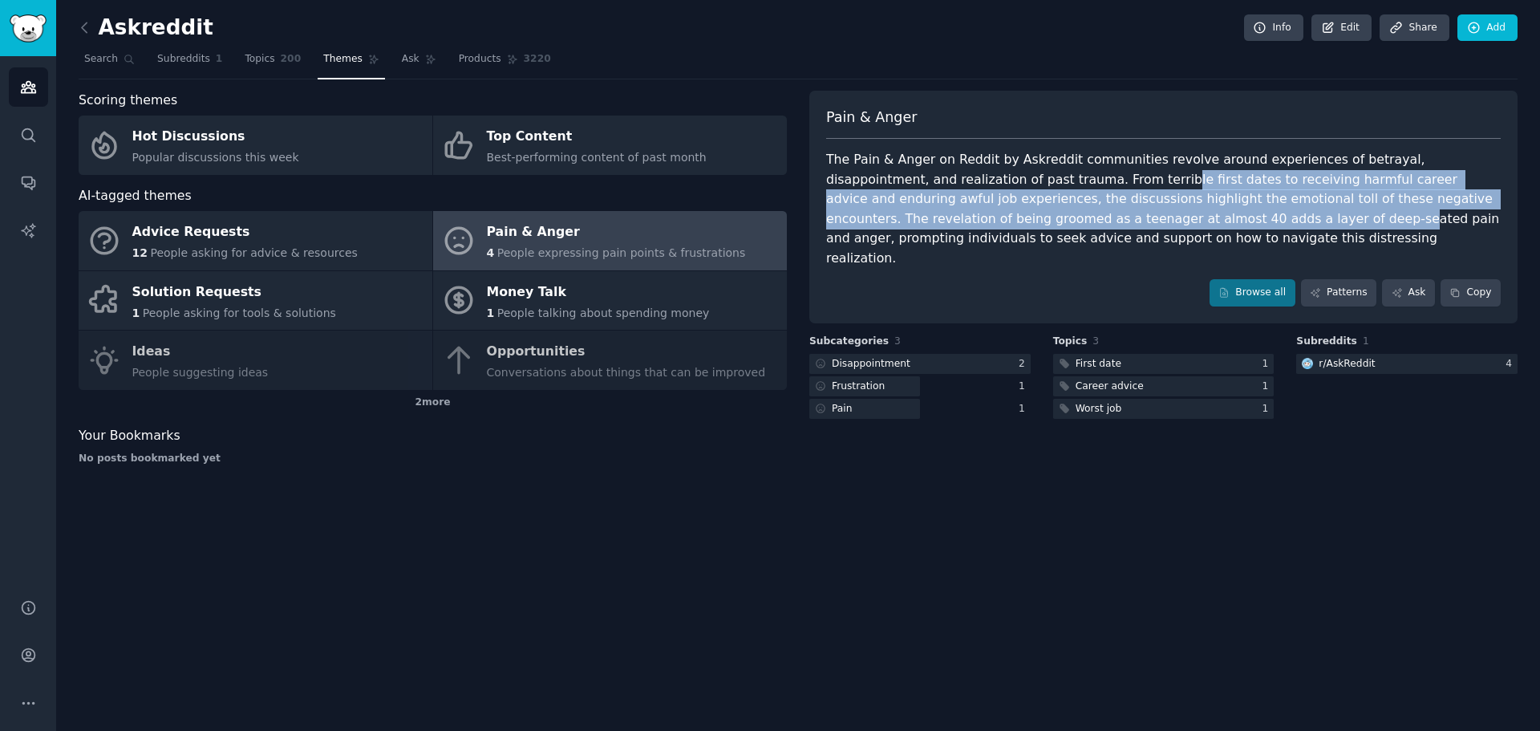
drag, startPoint x: 1041, startPoint y: 180, endPoint x: 1105, endPoint y: 220, distance: 75.0
click at [1105, 220] on div "The Pain & Anger on Reddit by Askreddit communities revolve around experiences …" at bounding box center [1163, 209] width 675 height 118
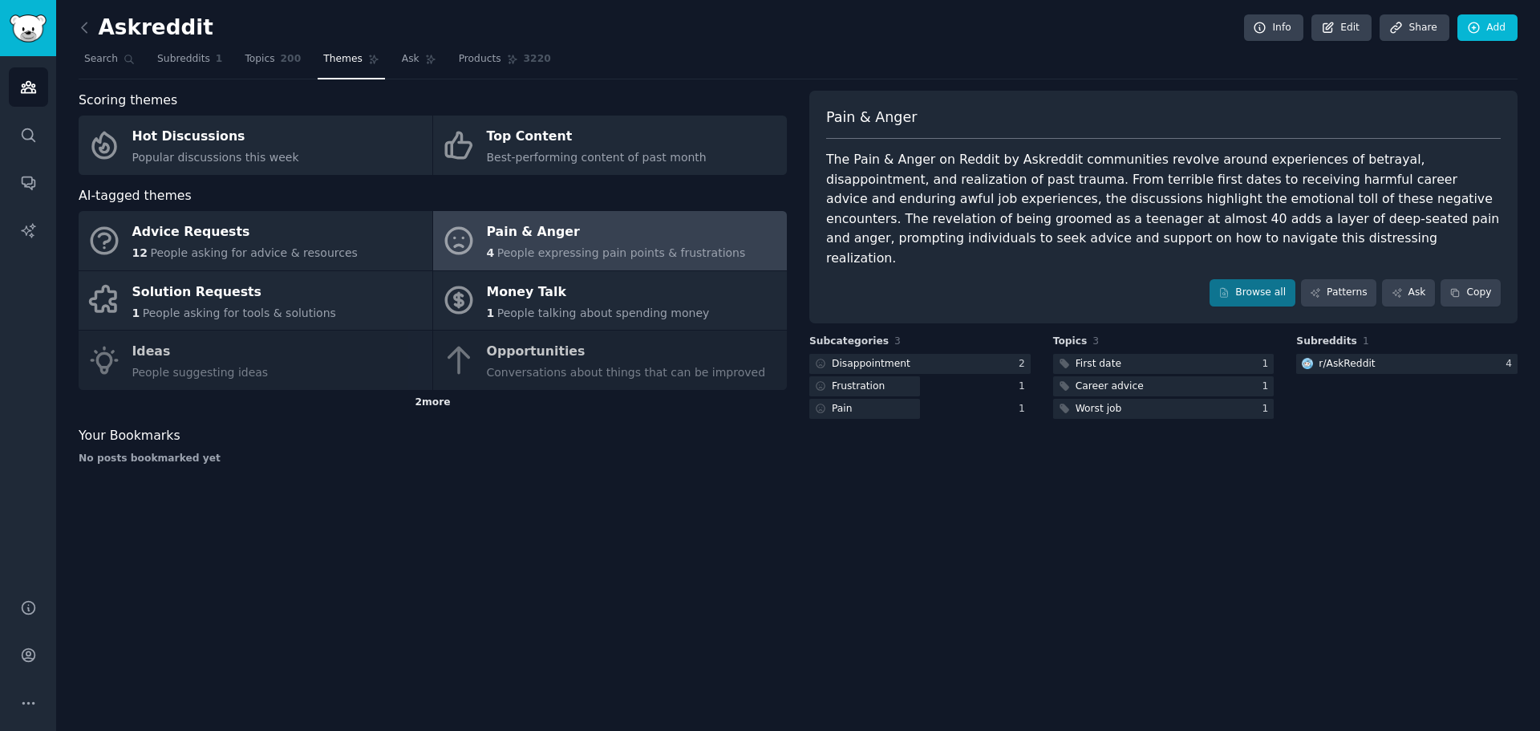
click at [432, 402] on div "2 more" at bounding box center [433, 403] width 708 height 26
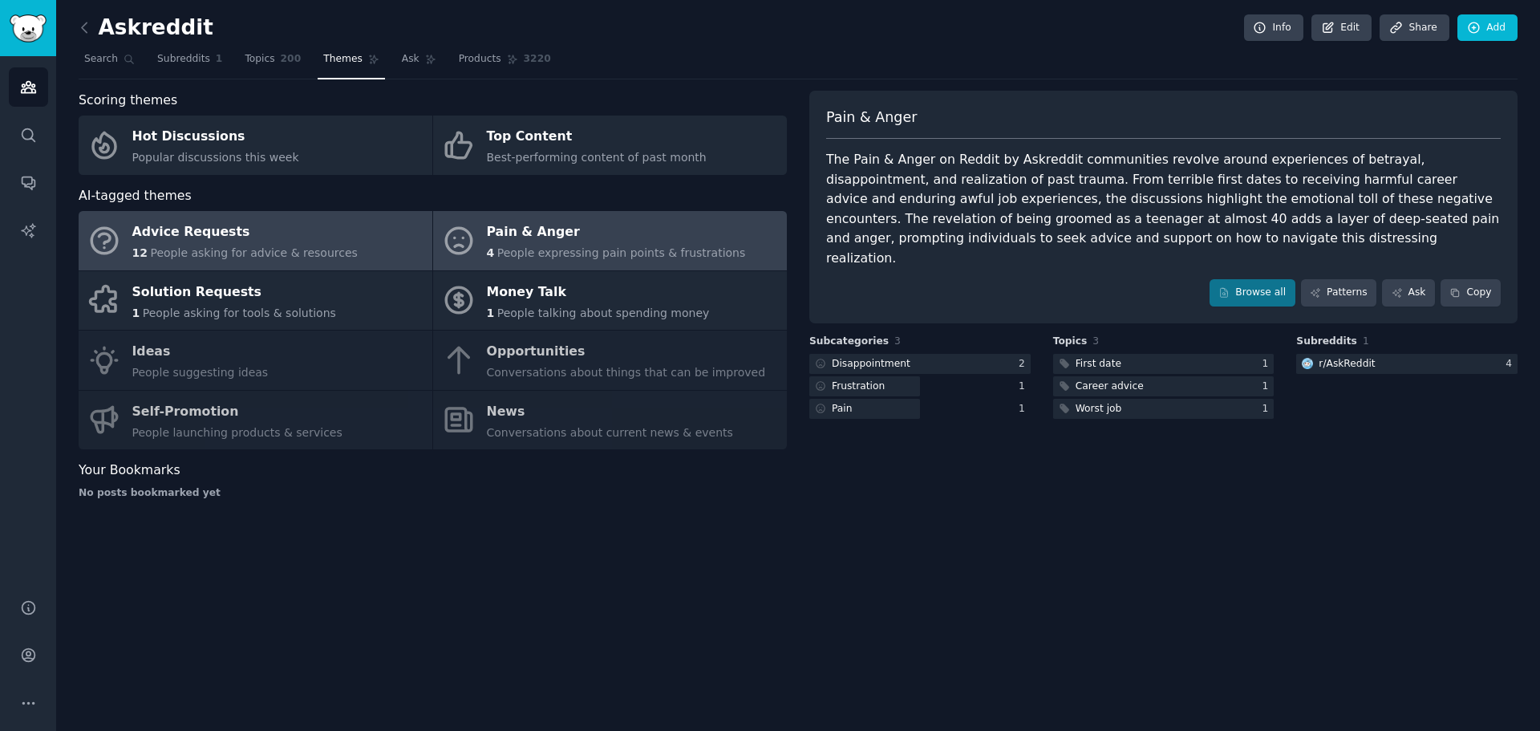
click at [188, 234] on div "Advice Requests" at bounding box center [244, 233] width 225 height 26
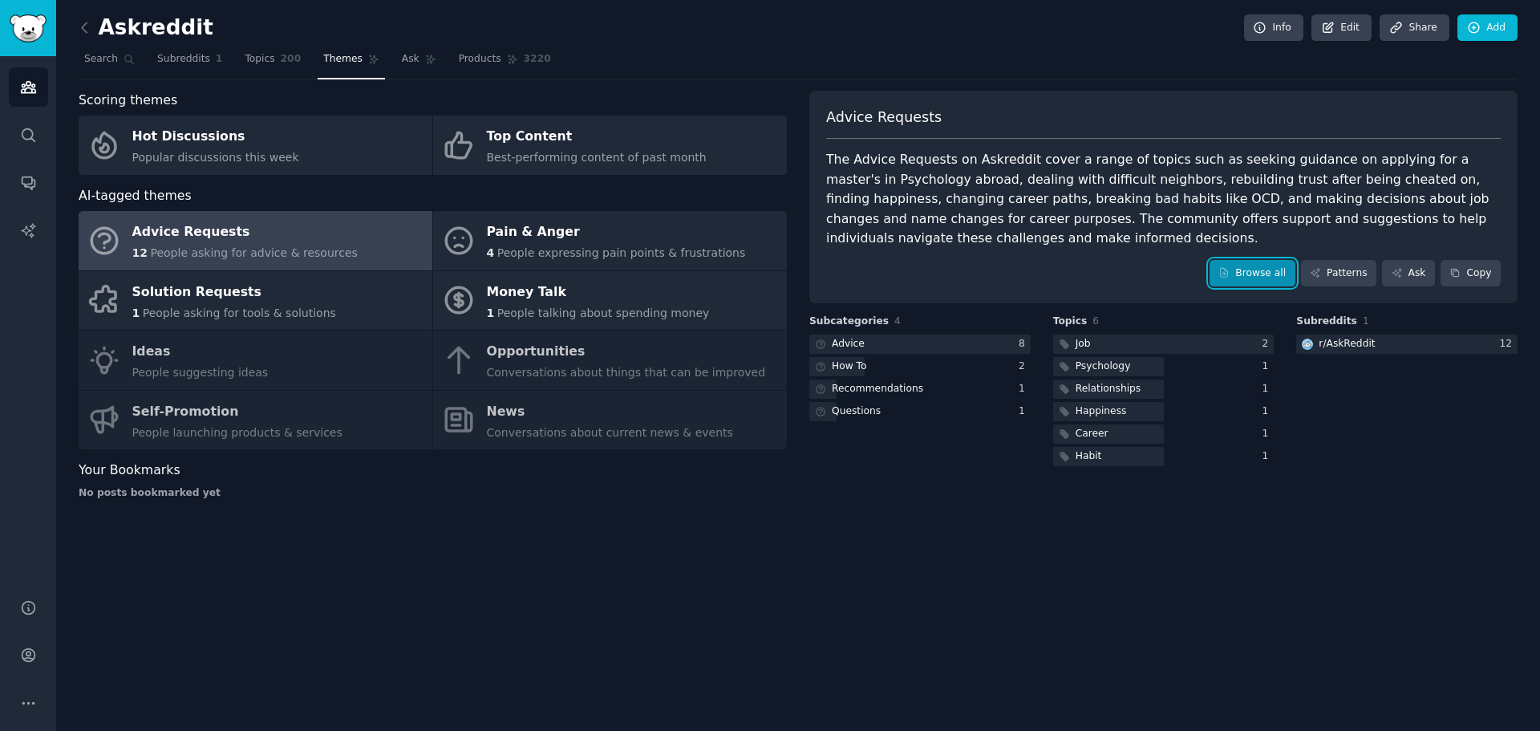
click at [1265, 277] on link "Browse all" at bounding box center [1253, 273] width 86 height 27
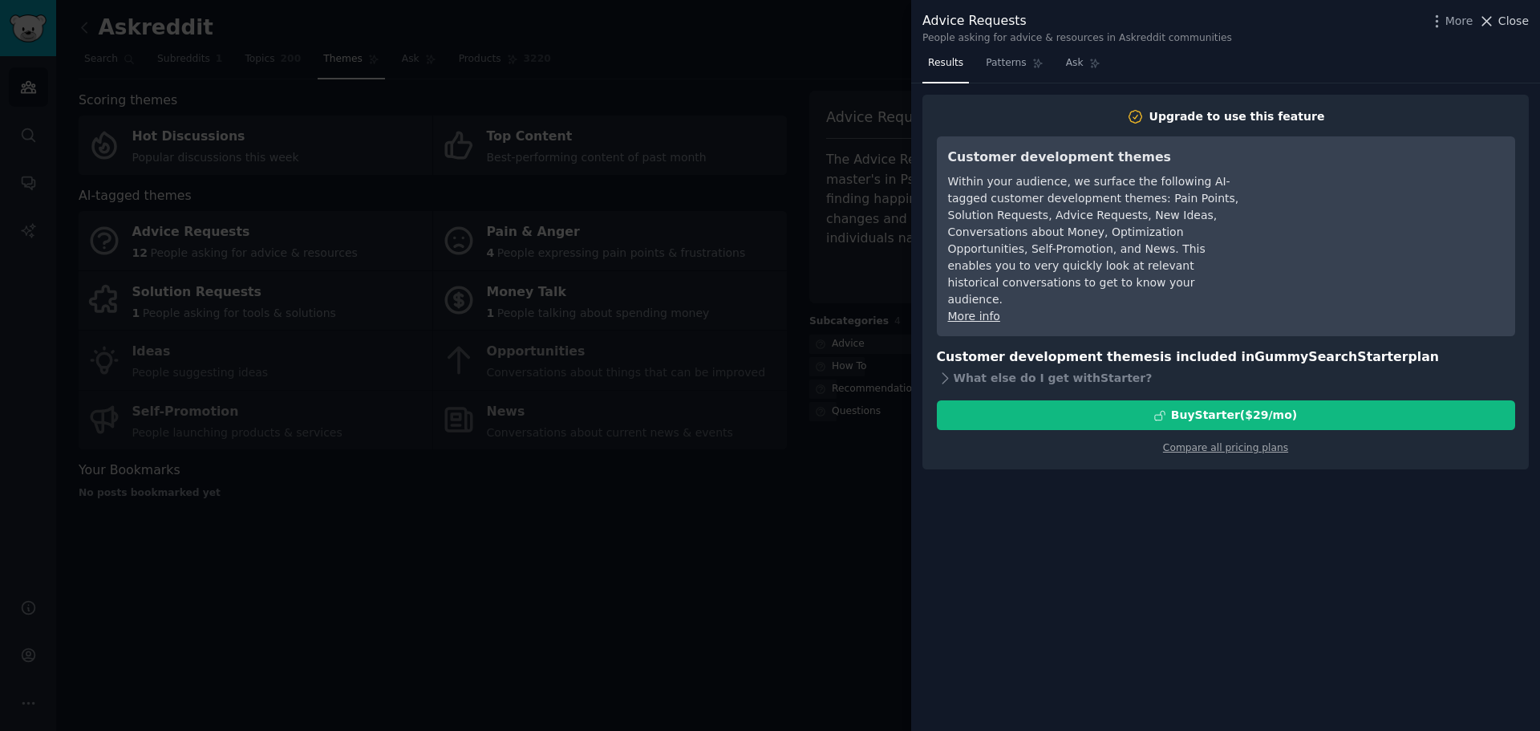
click at [1487, 25] on icon at bounding box center [1487, 21] width 9 height 9
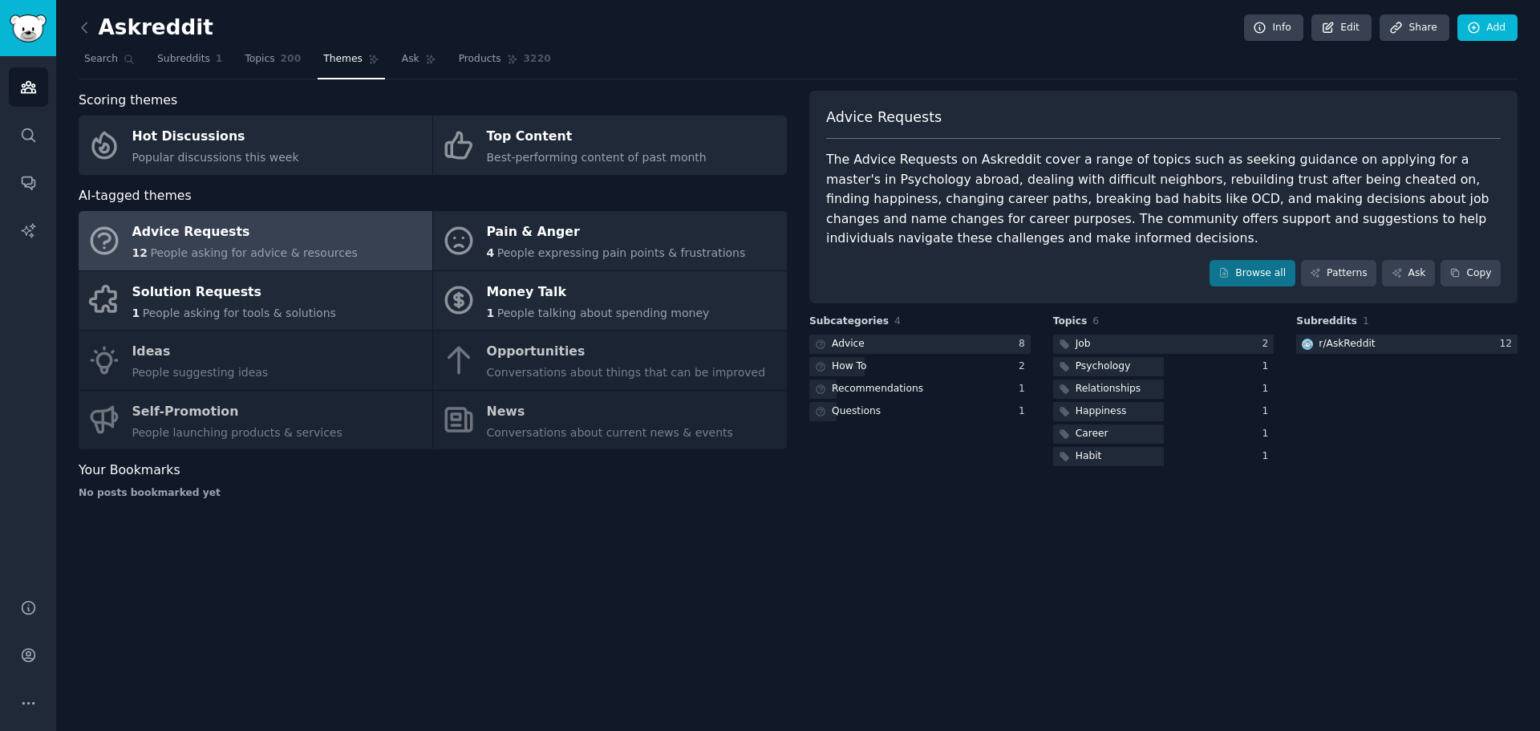
drag, startPoint x: 874, startPoint y: 578, endPoint x: 848, endPoint y: 543, distance: 43.6
click at [871, 578] on div "Askreddit Info Edit Share Add Search Subreddits 1 Topics 200 Themes Ask Product…" at bounding box center [798, 365] width 1484 height 731
click at [88, 31] on icon at bounding box center [84, 27] width 17 height 17
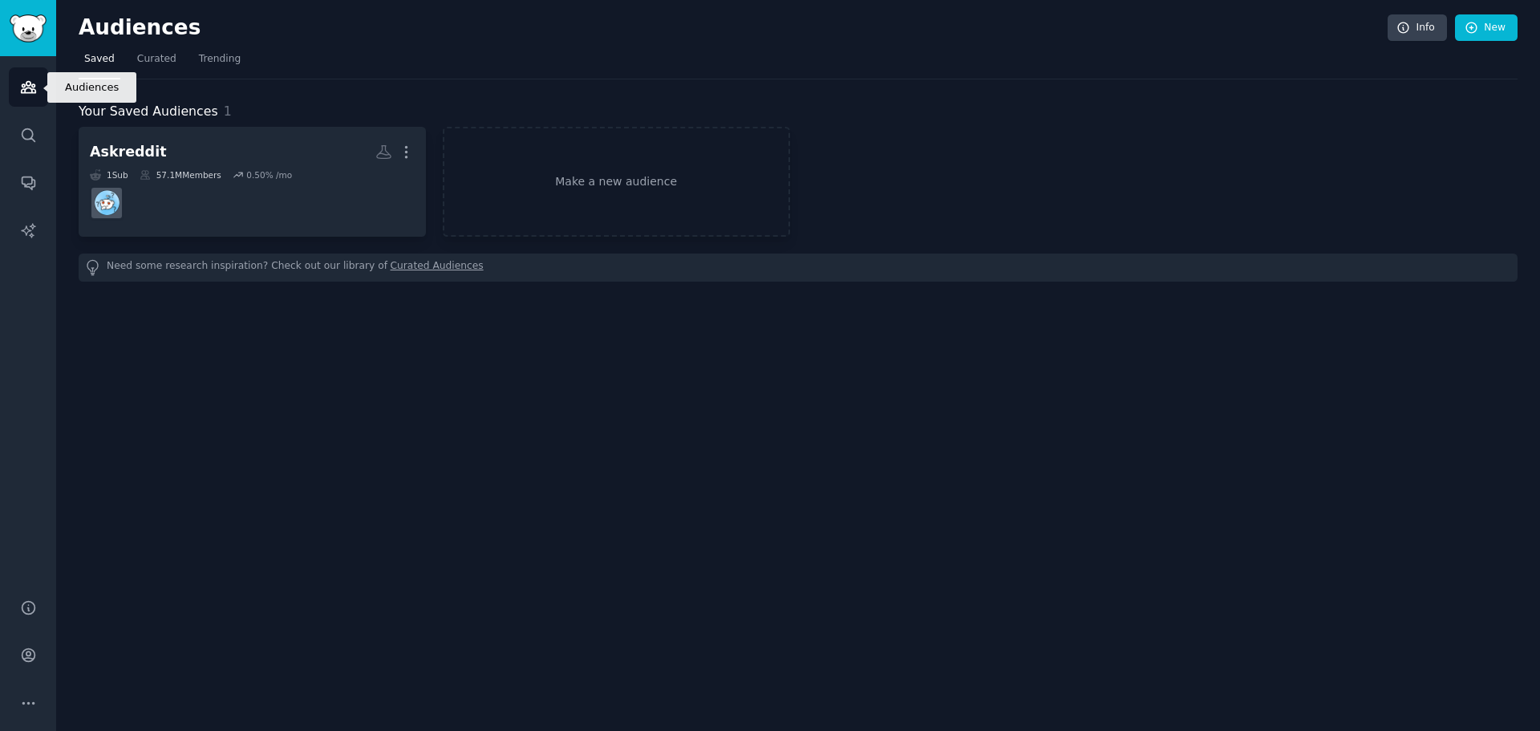
click at [29, 83] on icon "Sidebar" at bounding box center [28, 87] width 17 height 17
click at [38, 22] on img "Sidebar" at bounding box center [28, 28] width 37 height 28
click at [37, 22] on img "Sidebar" at bounding box center [28, 28] width 37 height 28
click at [32, 655] on icon "Sidebar" at bounding box center [28, 655] width 17 height 17
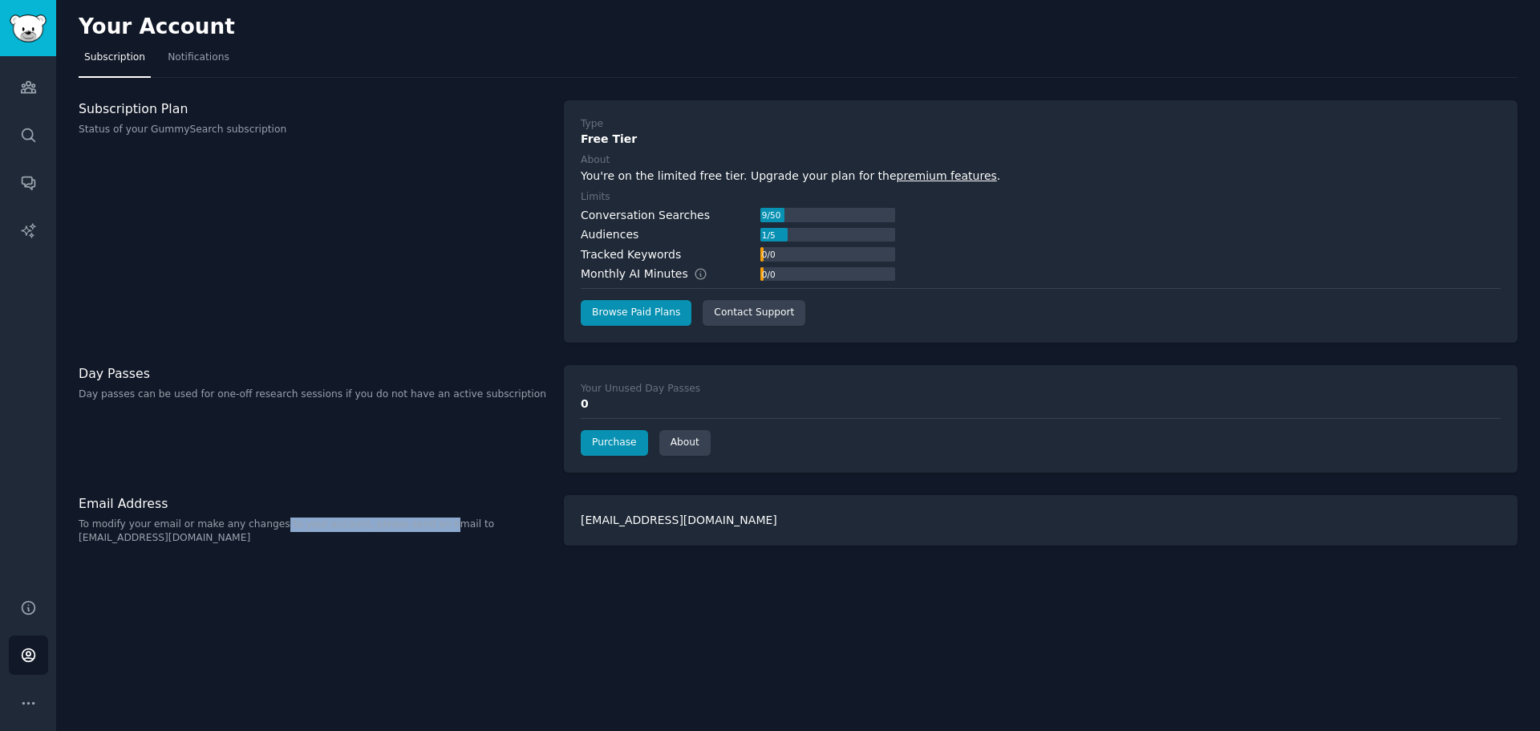
drag, startPoint x: 262, startPoint y: 521, endPoint x: 413, endPoint y: 521, distance: 150.8
click at [413, 521] on p "To modify your email or make any changes to your account, please send an email …" at bounding box center [313, 531] width 469 height 28
click at [28, 41] on img "Sidebar" at bounding box center [28, 28] width 37 height 28
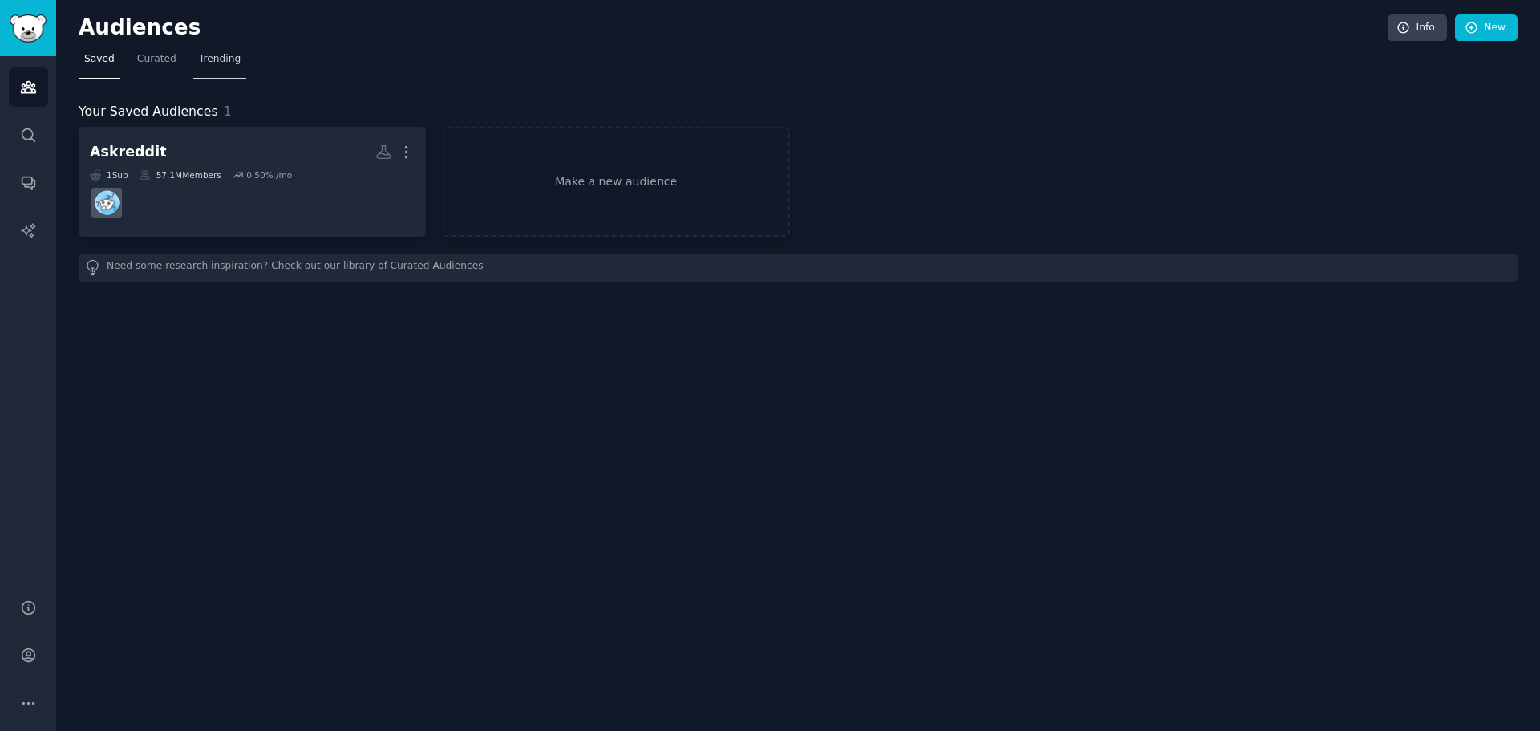
click at [194, 48] on link "Trending" at bounding box center [219, 63] width 53 height 33
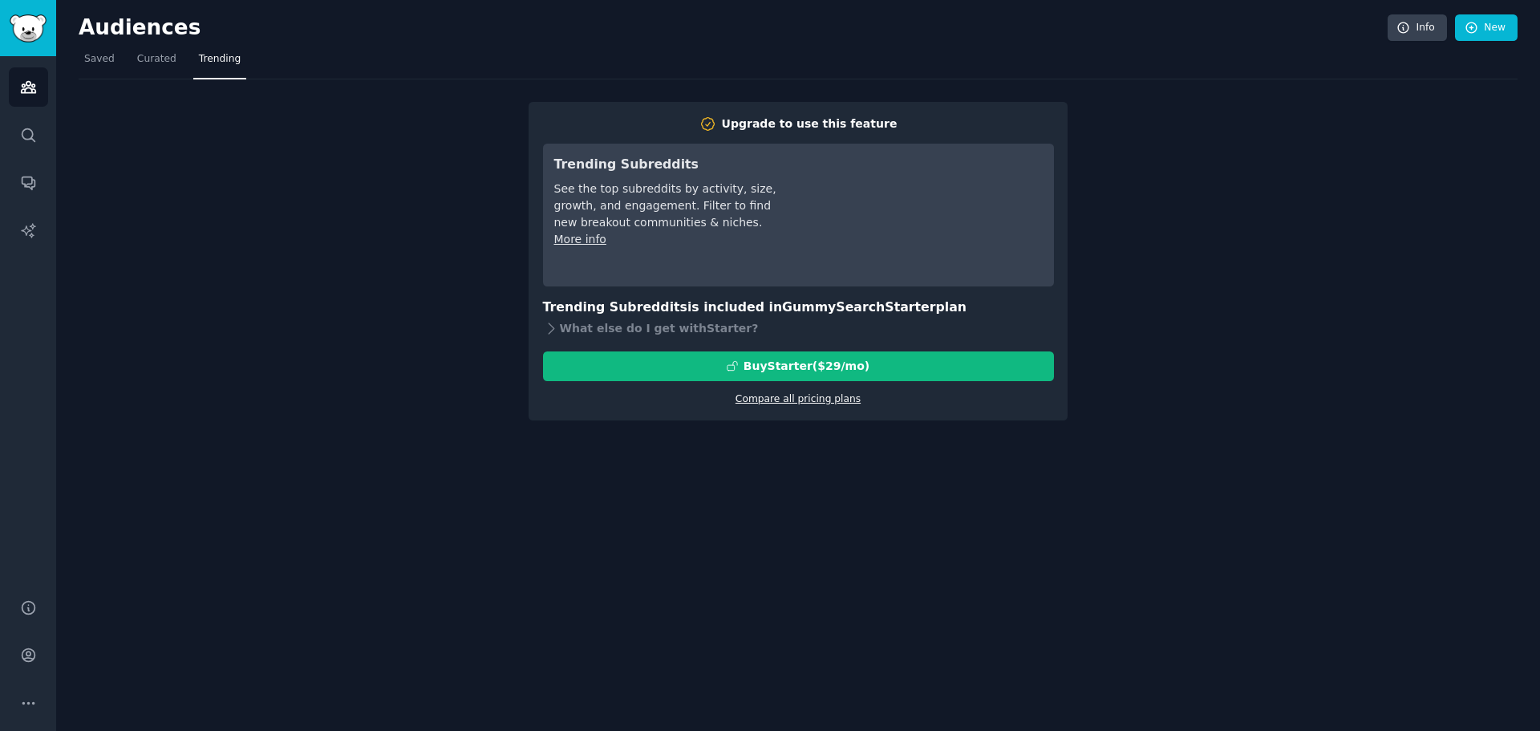
click at [830, 401] on link "Compare all pricing plans" at bounding box center [798, 398] width 125 height 11
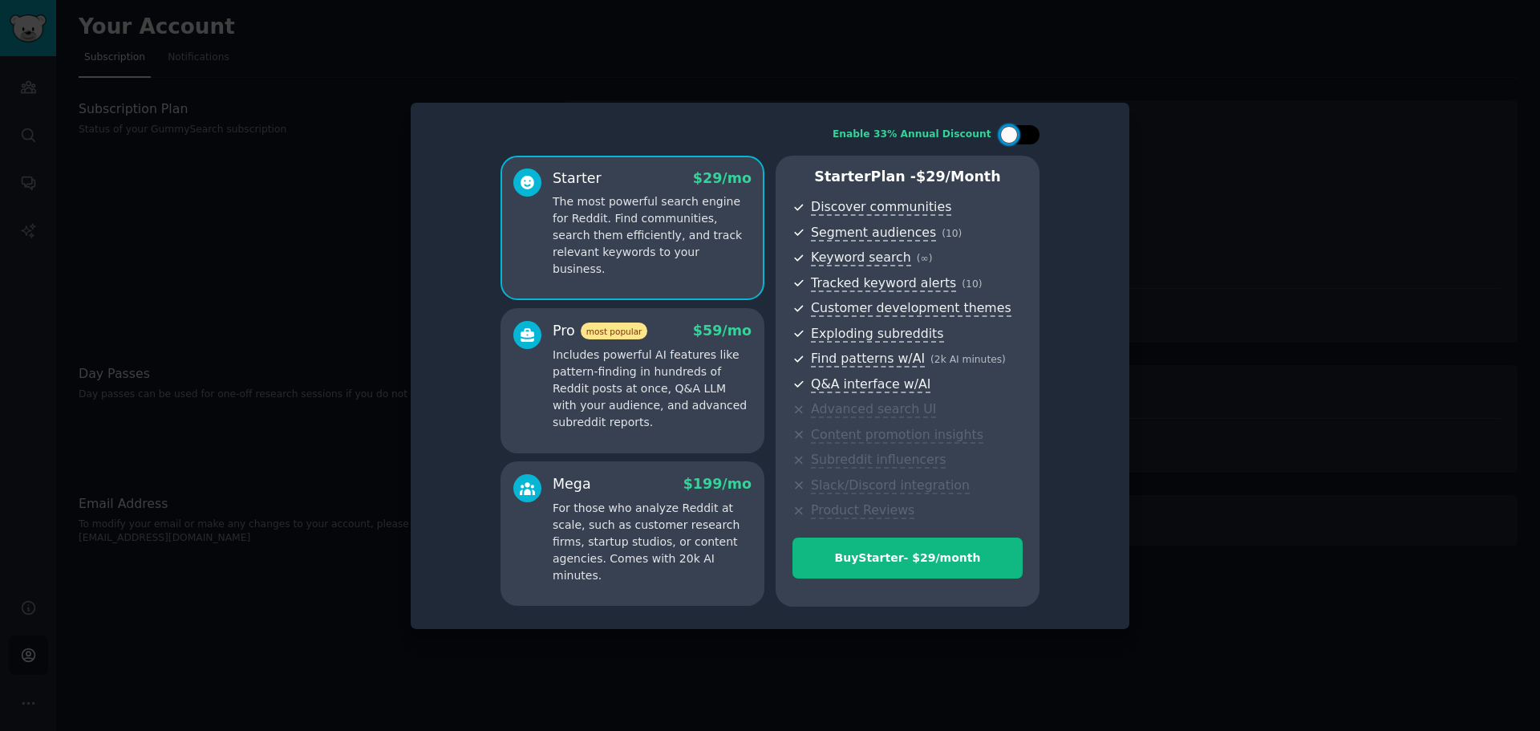
click at [1001, 138] on div at bounding box center [1009, 135] width 18 height 18
click at [1020, 136] on div at bounding box center [1020, 134] width 40 height 19
click at [1021, 136] on div at bounding box center [1020, 134] width 40 height 19
click at [1021, 136] on div at bounding box center [1030, 135] width 18 height 18
checkbox input "false"
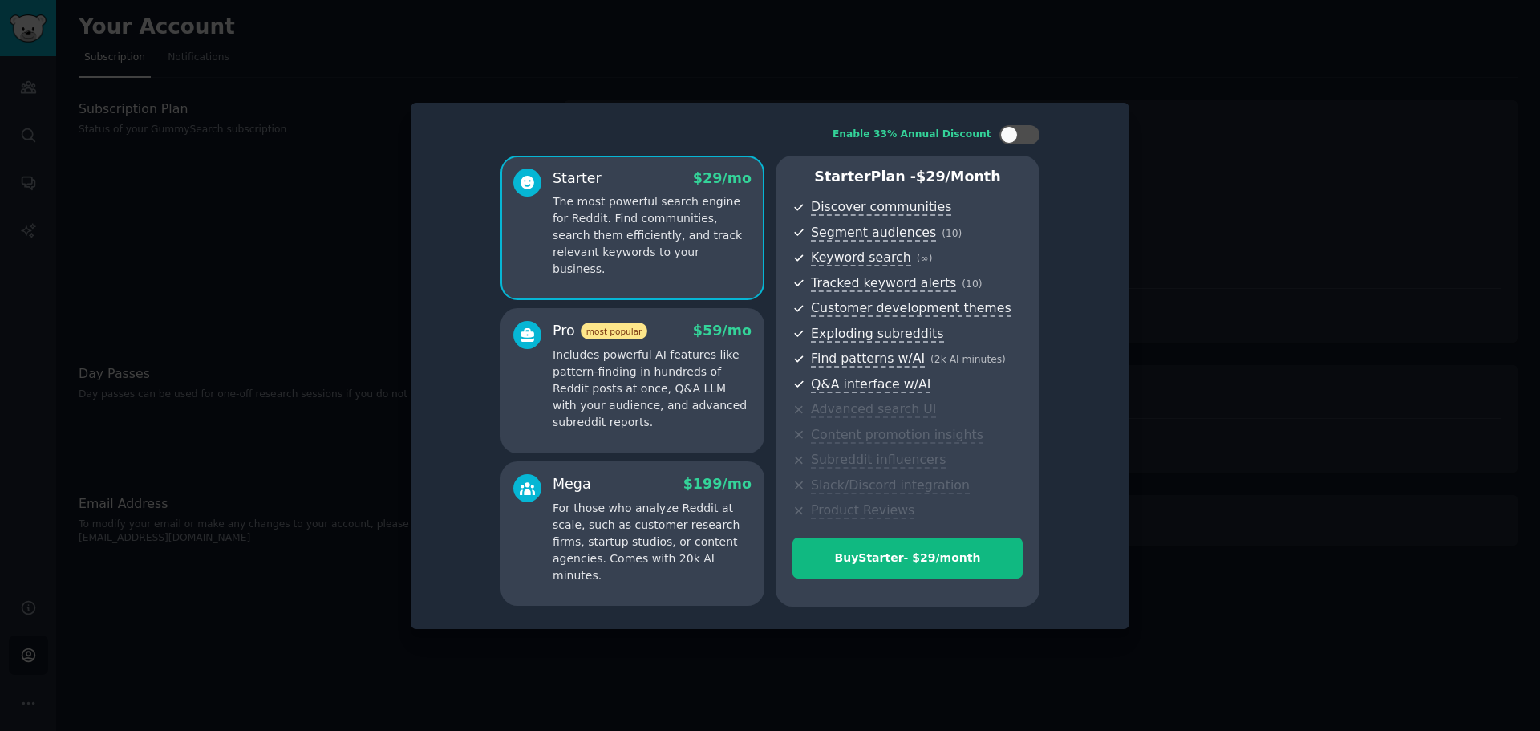
click at [676, 334] on div "Pro most popular $ 59 /mo" at bounding box center [652, 331] width 199 height 20
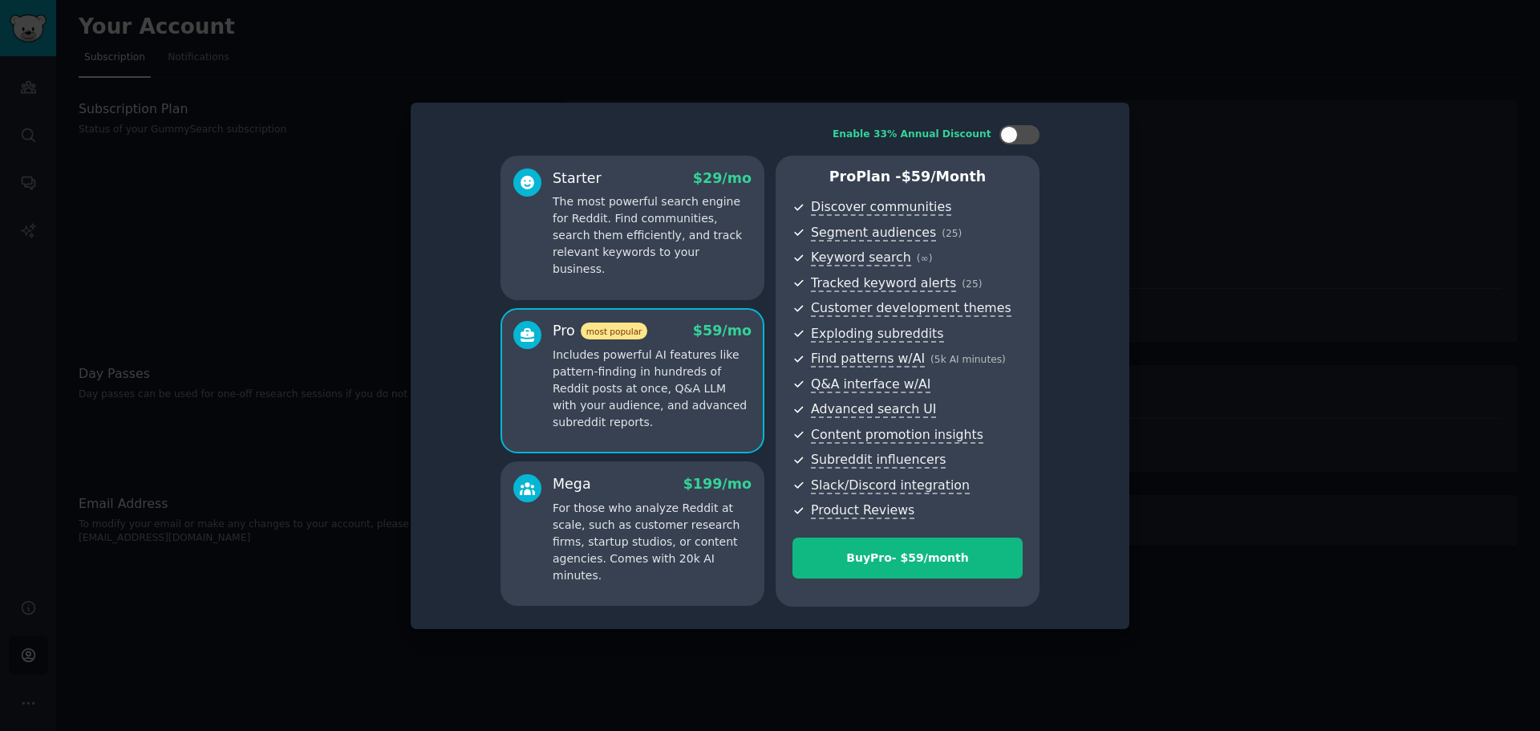
click at [669, 206] on p "The most powerful search engine for Reddit. Find communities, search them effic…" at bounding box center [652, 235] width 199 height 84
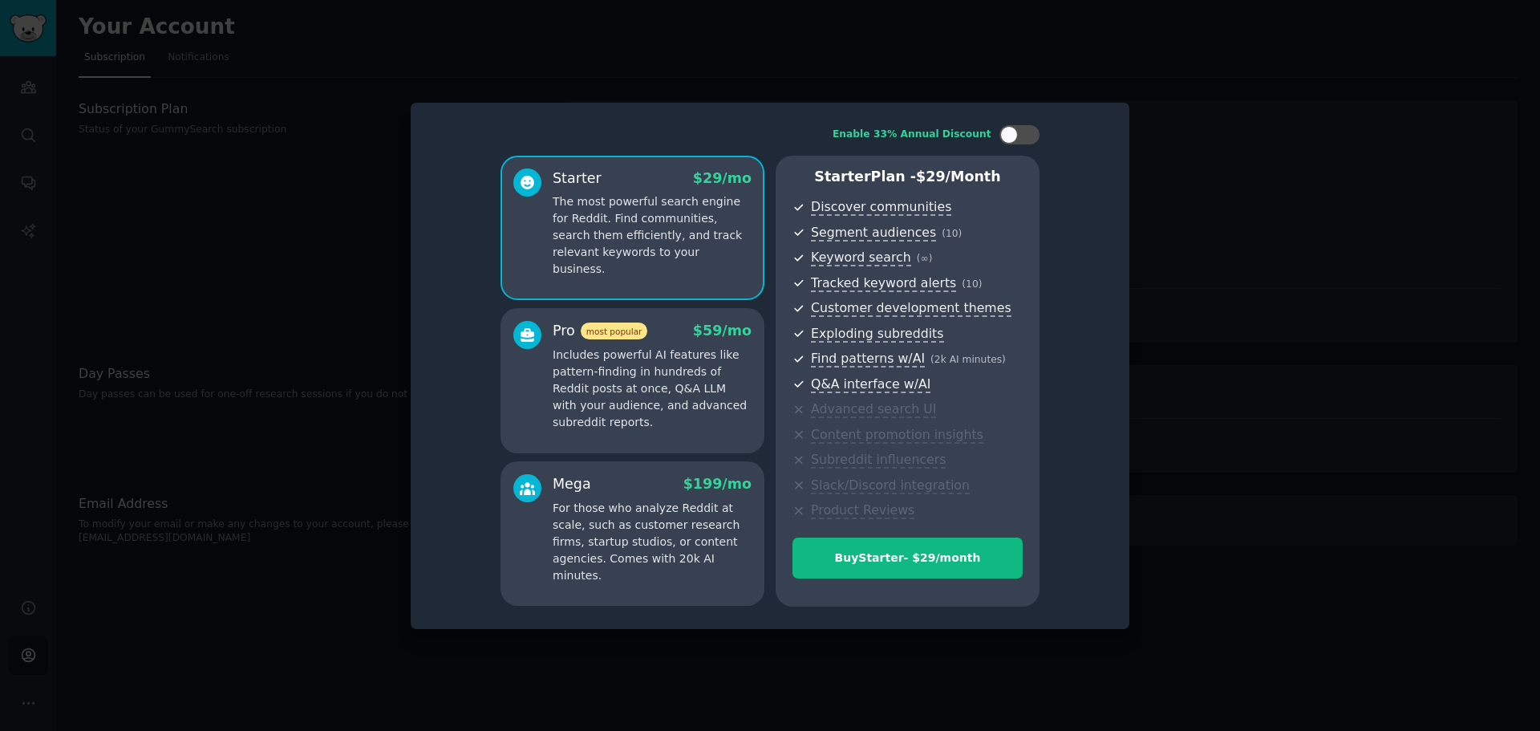
click at [1250, 189] on div at bounding box center [770, 365] width 1540 height 731
